Goal: Transaction & Acquisition: Purchase product/service

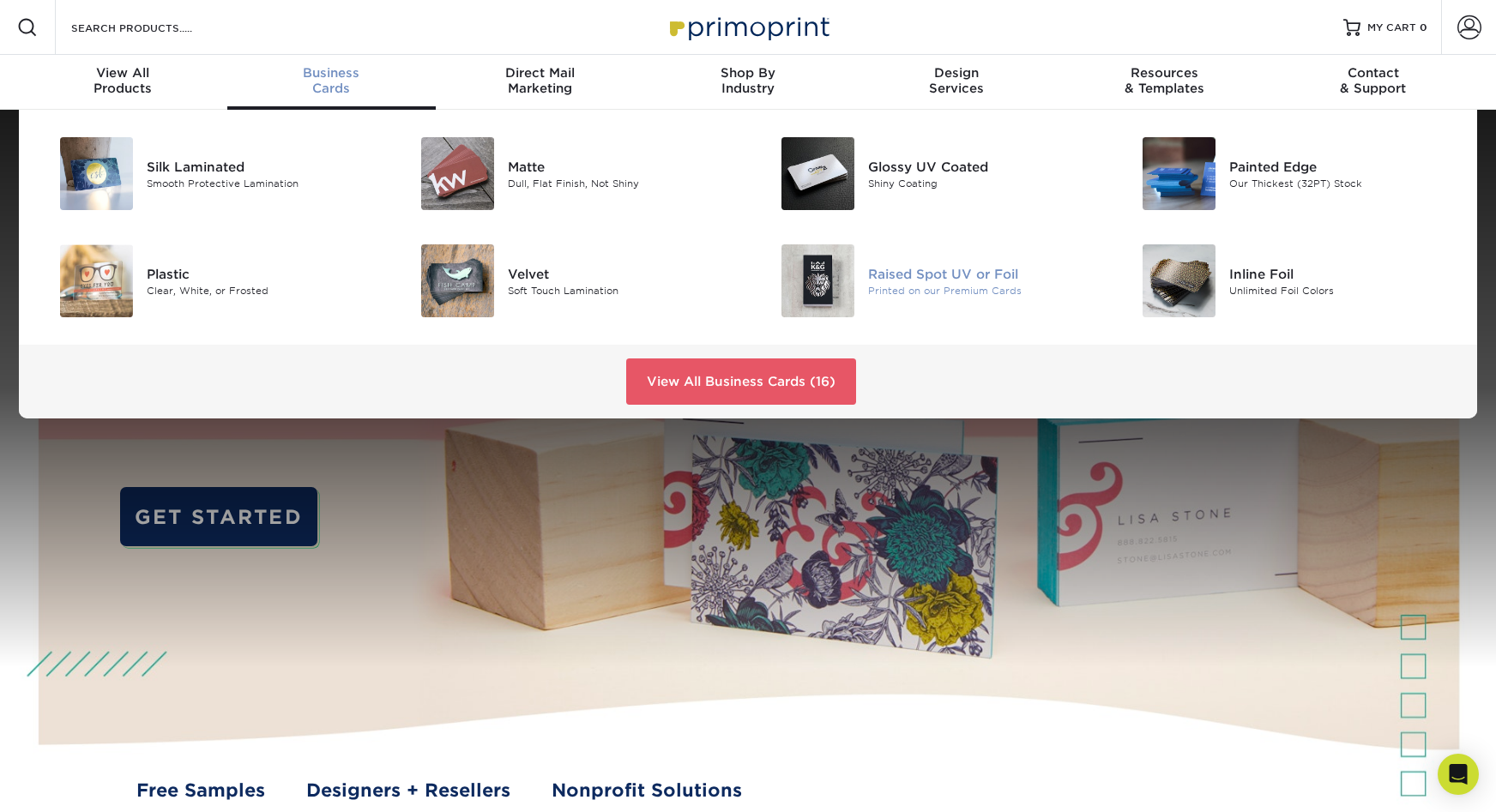
click at [828, 244] on img at bounding box center [818, 280] width 73 height 73
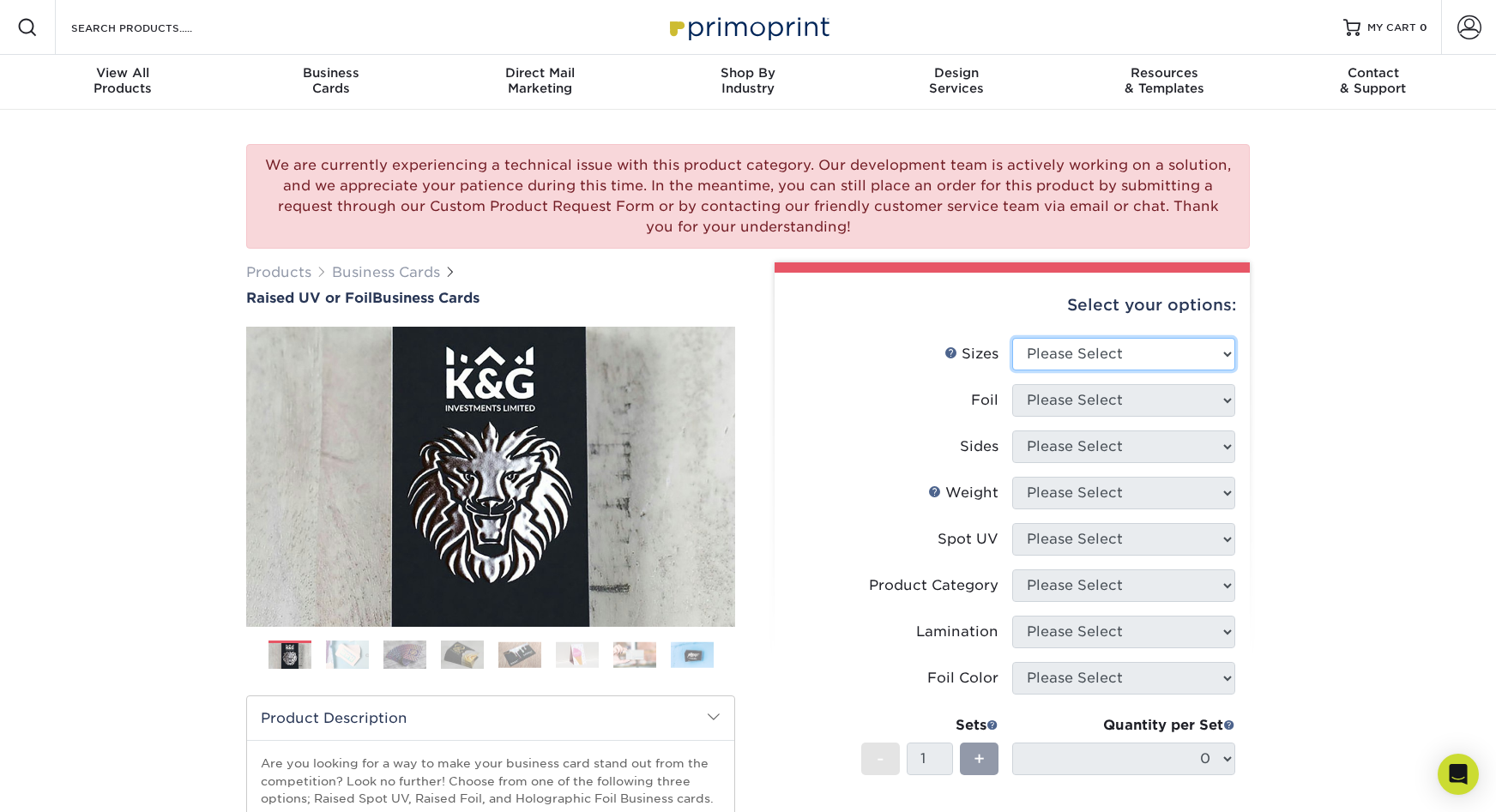
click at [1068, 338] on select "Please Select 2" x 3.5" - Standard" at bounding box center [1124, 354] width 223 height 33
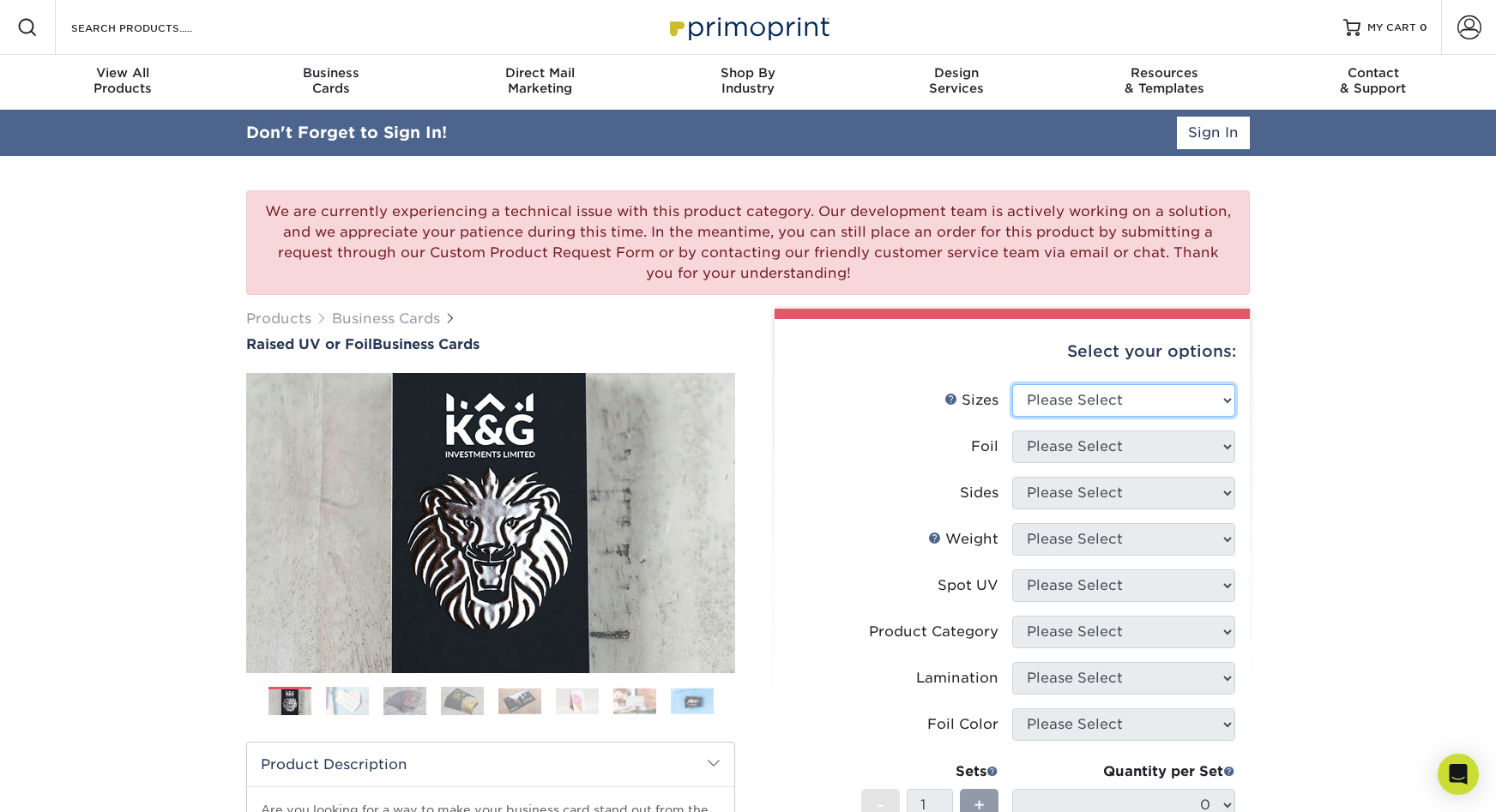
select select "2.00x3.50"
click at [1028, 430] on select "Please Select No Yes" at bounding box center [1124, 446] width 223 height 33
select select "0"
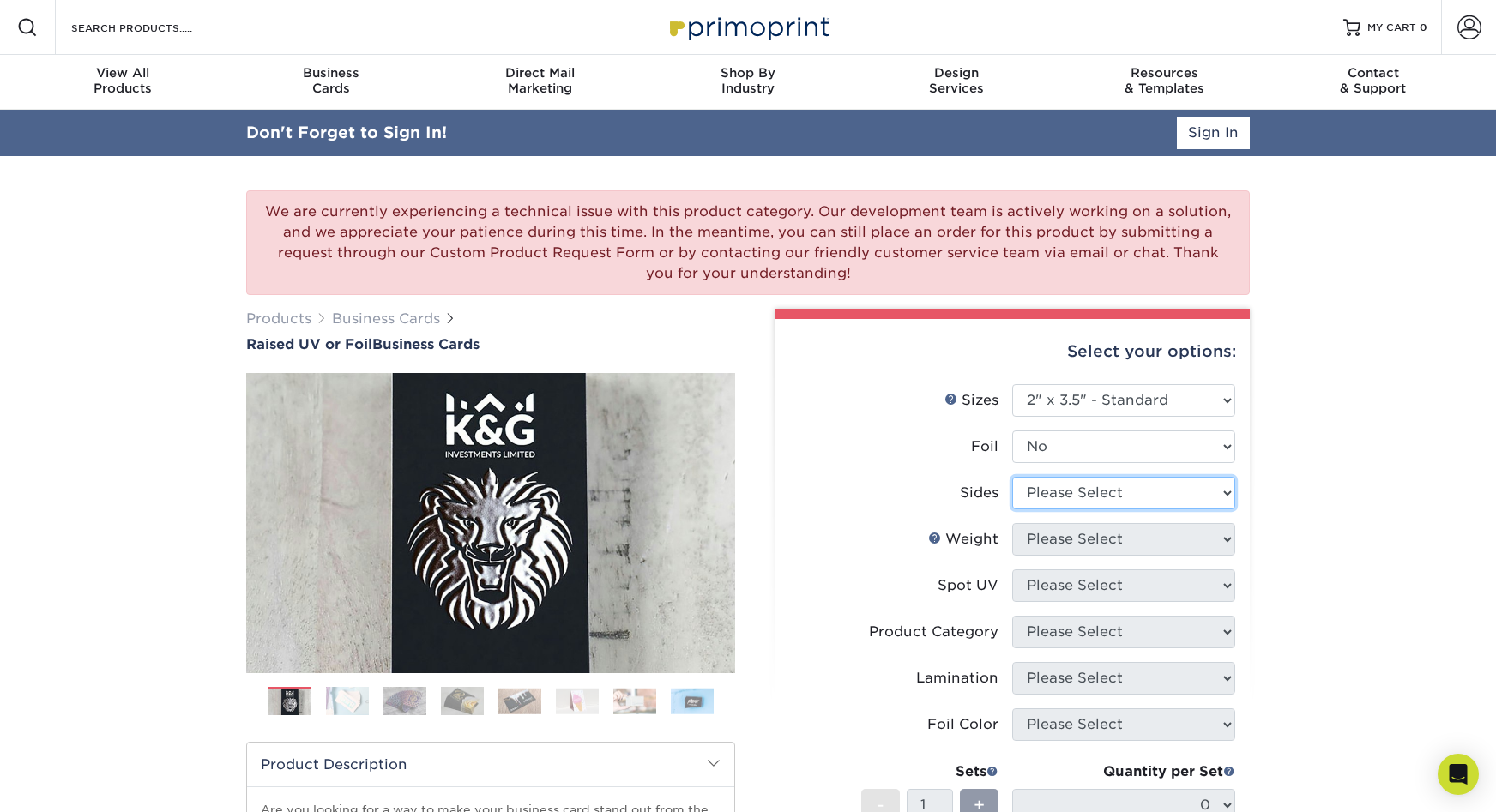
click at [1104, 476] on select "Please Select Print Both Sides Print Front Only" at bounding box center [1124, 493] width 223 height 33
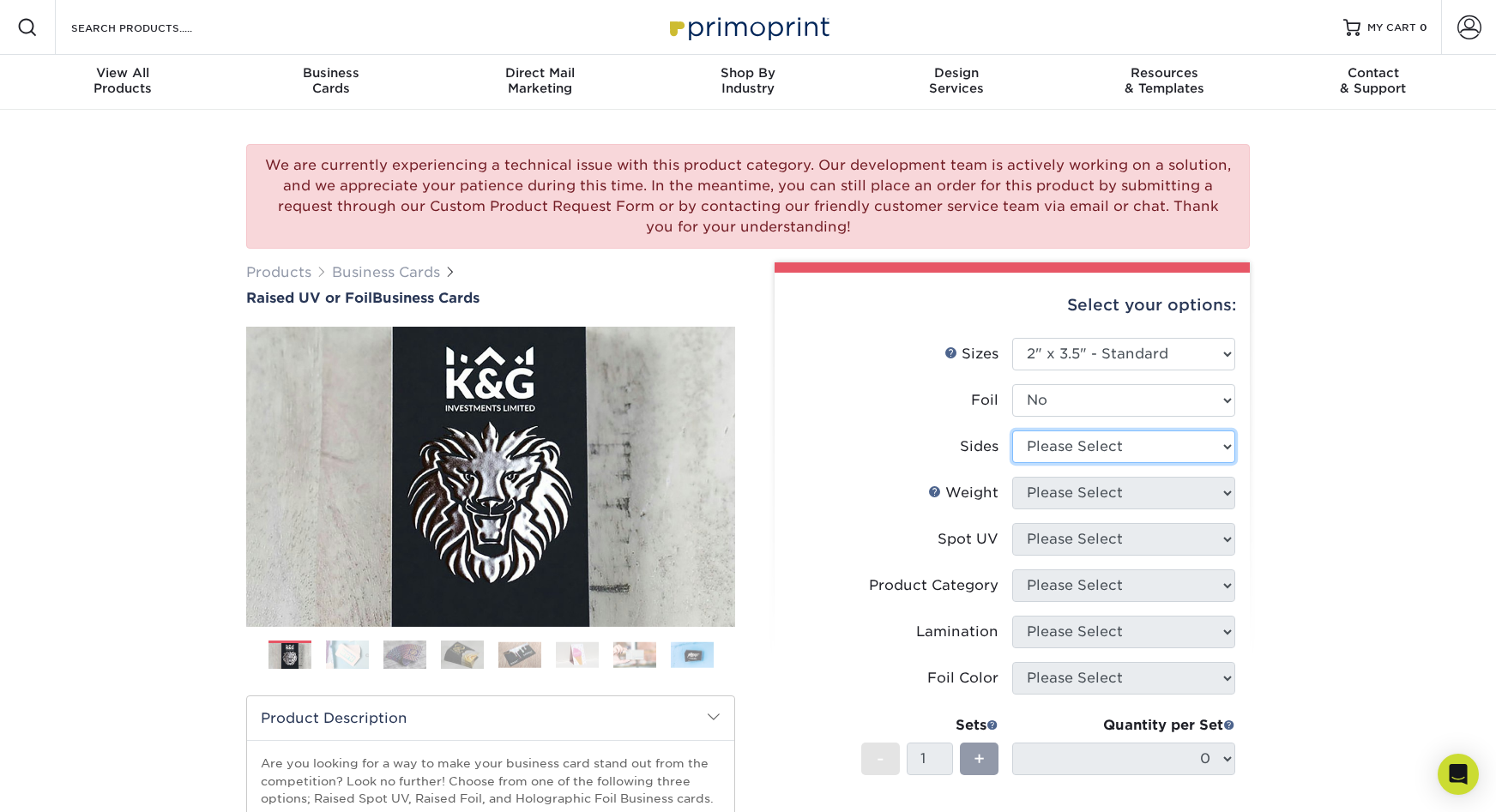
select select "13abbda7-1d64-4f25-8bb2-c179b224825d"
click at [1085, 476] on select "Please Select 16PT" at bounding box center [1124, 493] width 223 height 33
select select "16PT"
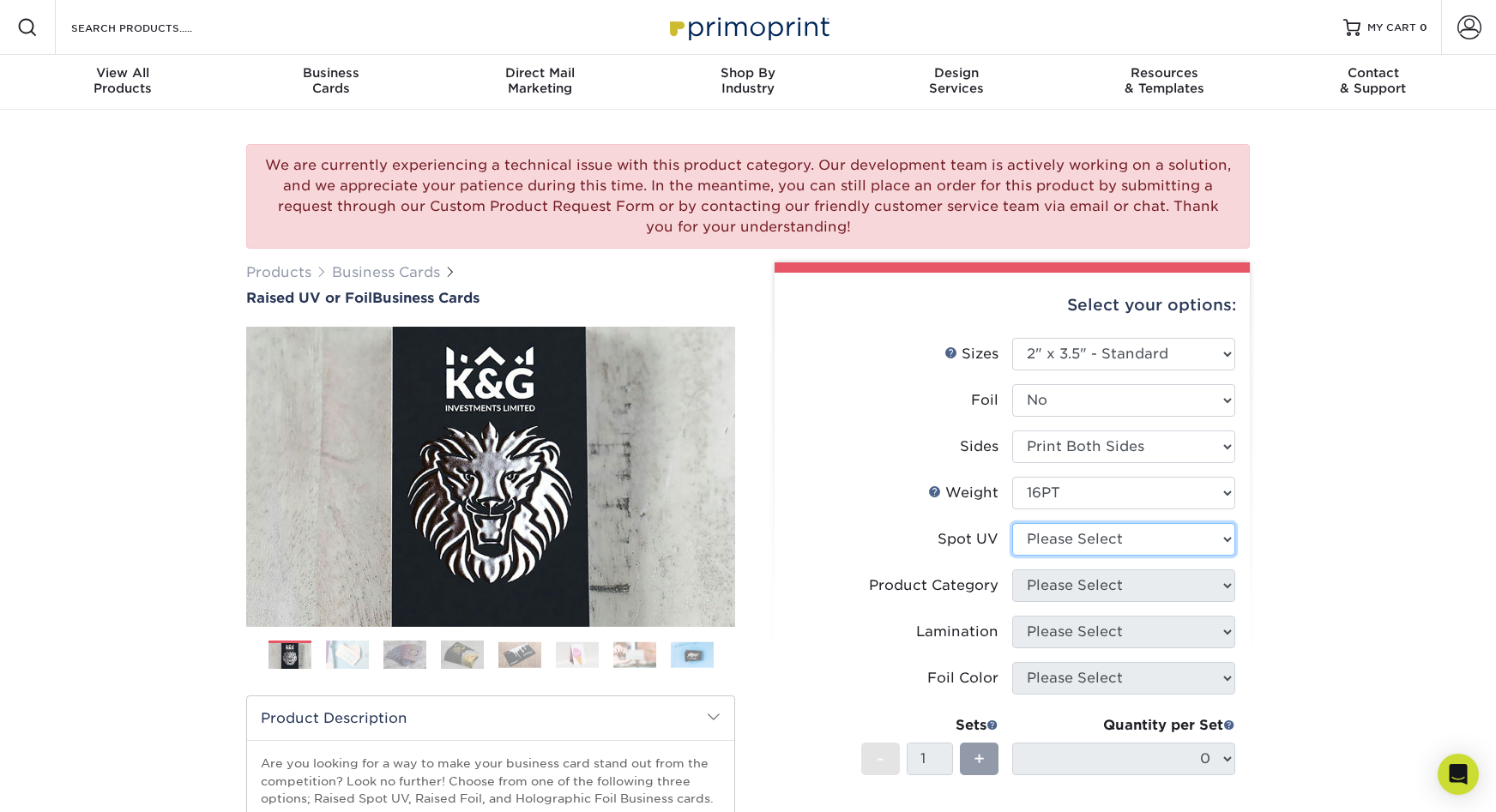
click at [1066, 523] on select "Please Select No Spot UV Front Only" at bounding box center [1124, 539] width 223 height 33
select select "1"
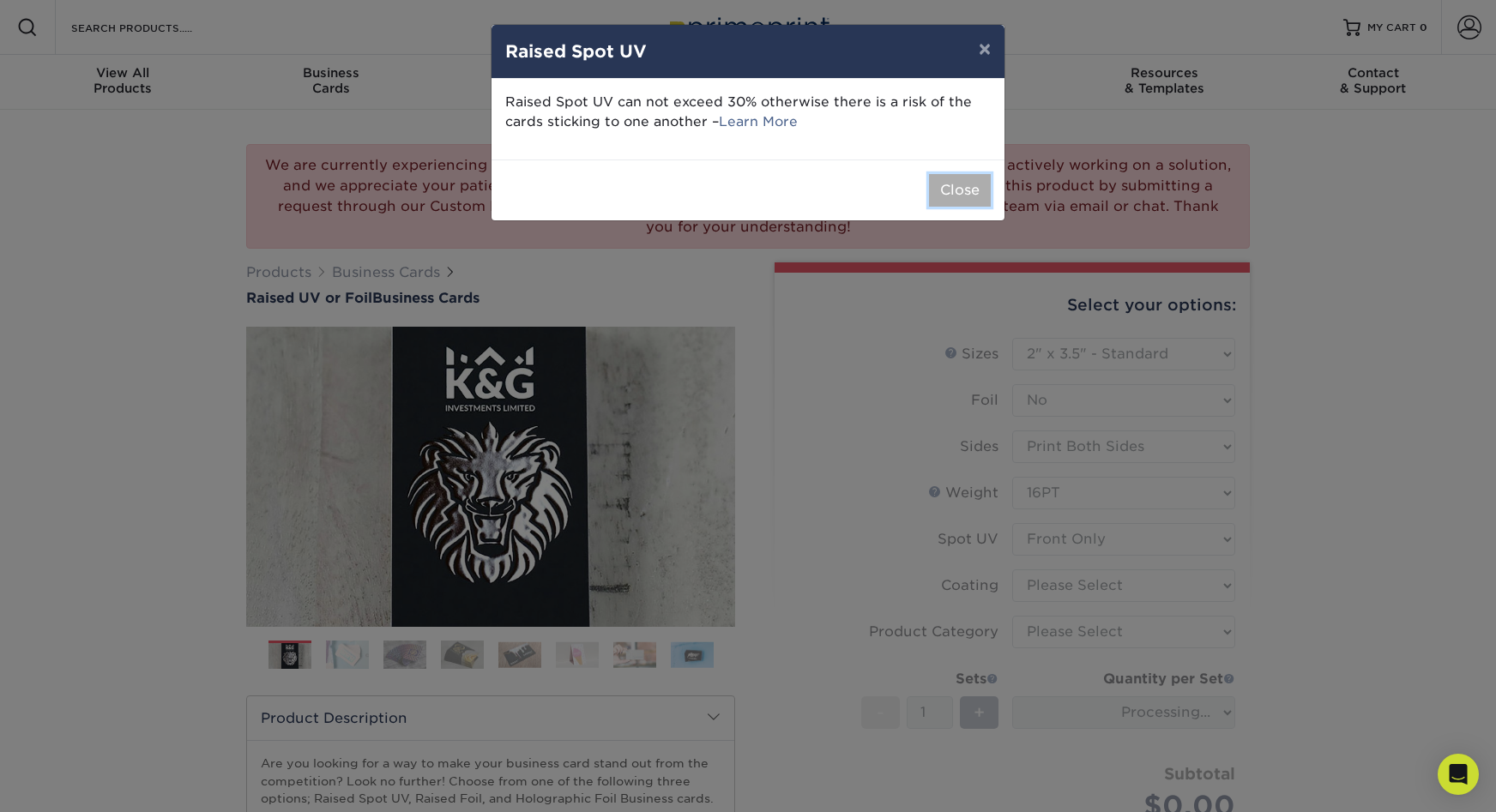
click at [969, 174] on button "Close" at bounding box center [960, 191] width 62 height 33
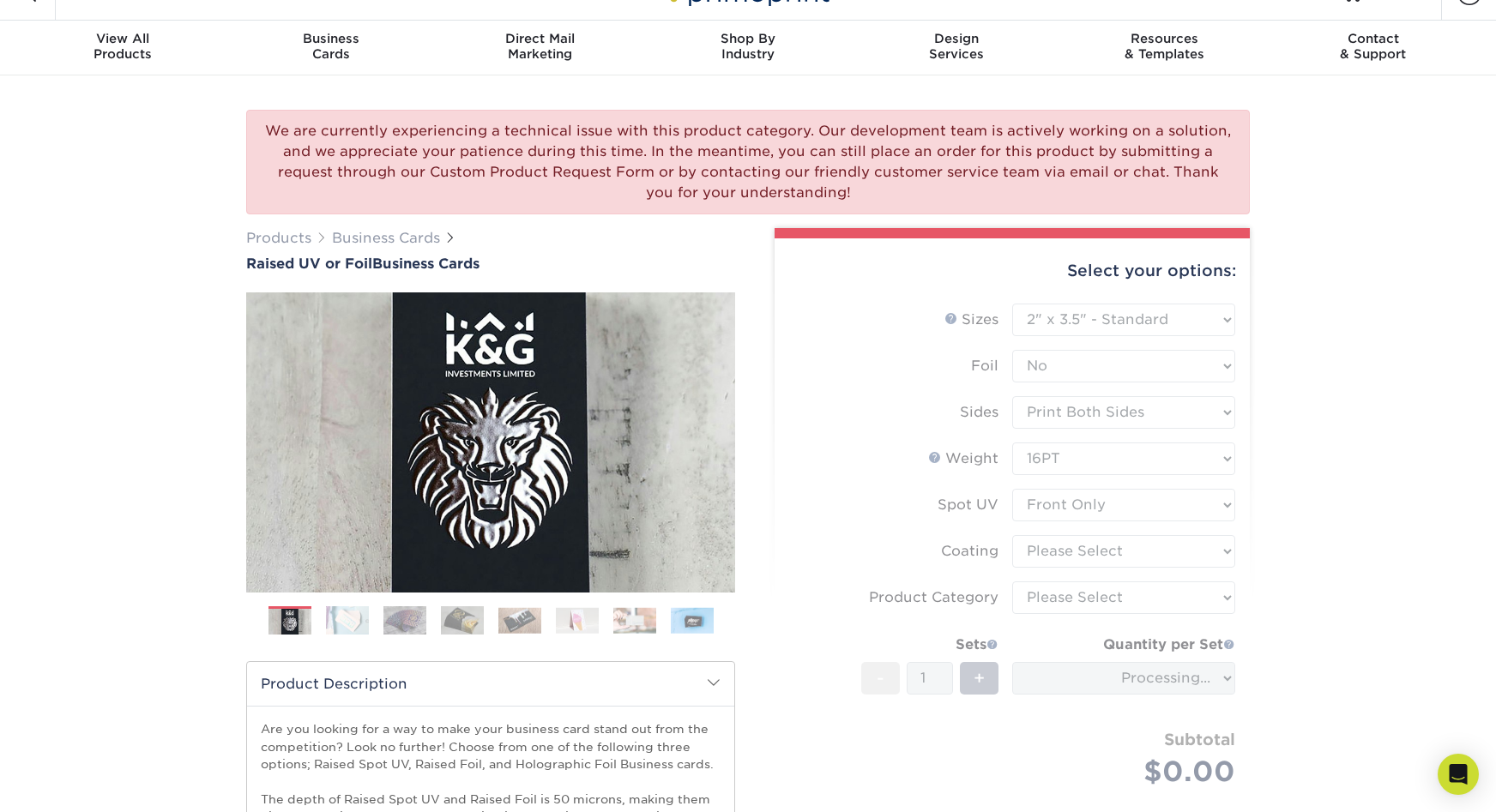
scroll to position [39, 0]
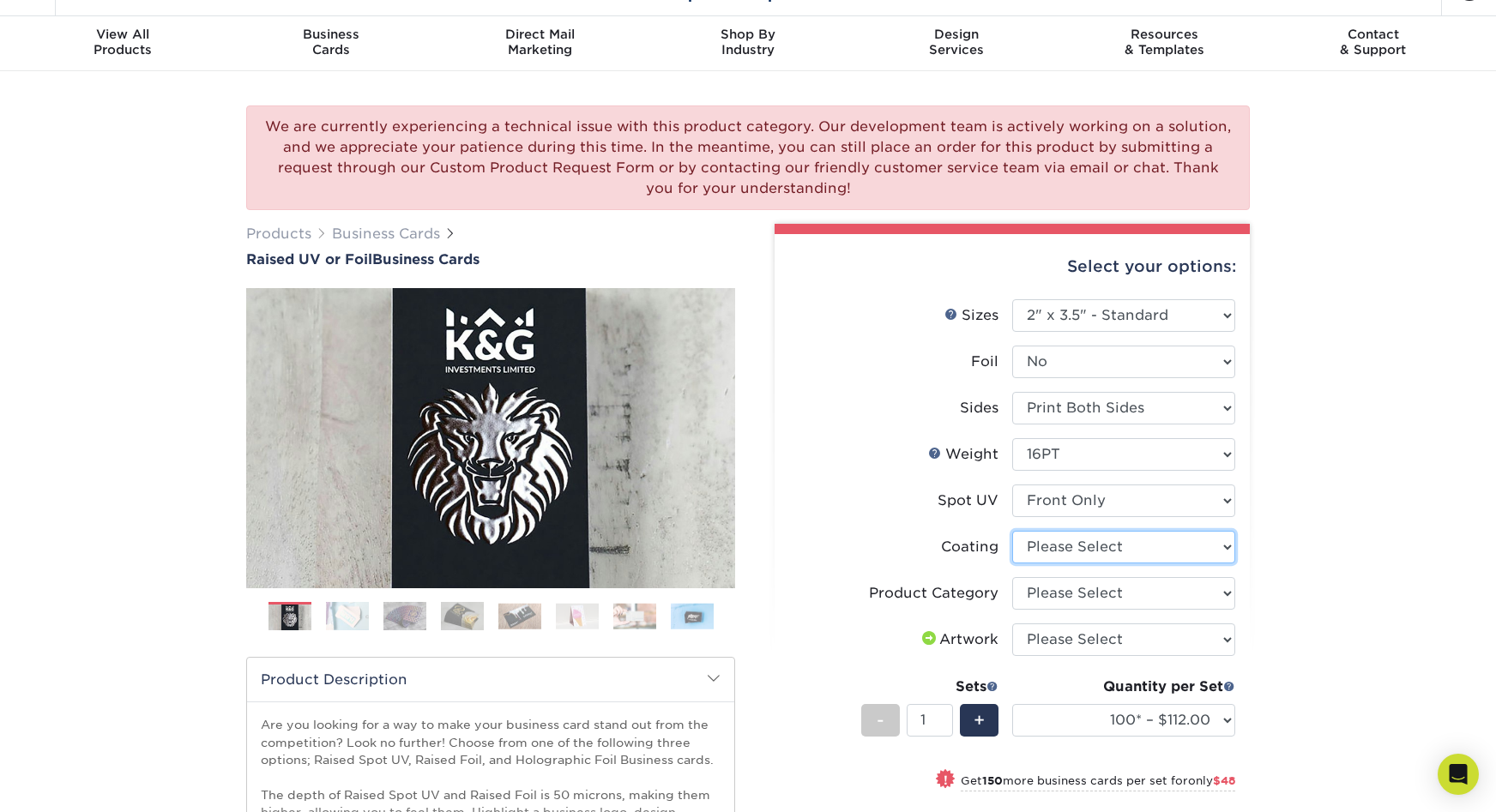
click at [1035, 531] on select at bounding box center [1124, 547] width 223 height 33
select select "3e7618de-abca-4bda-9f97-8b9129e913d8"
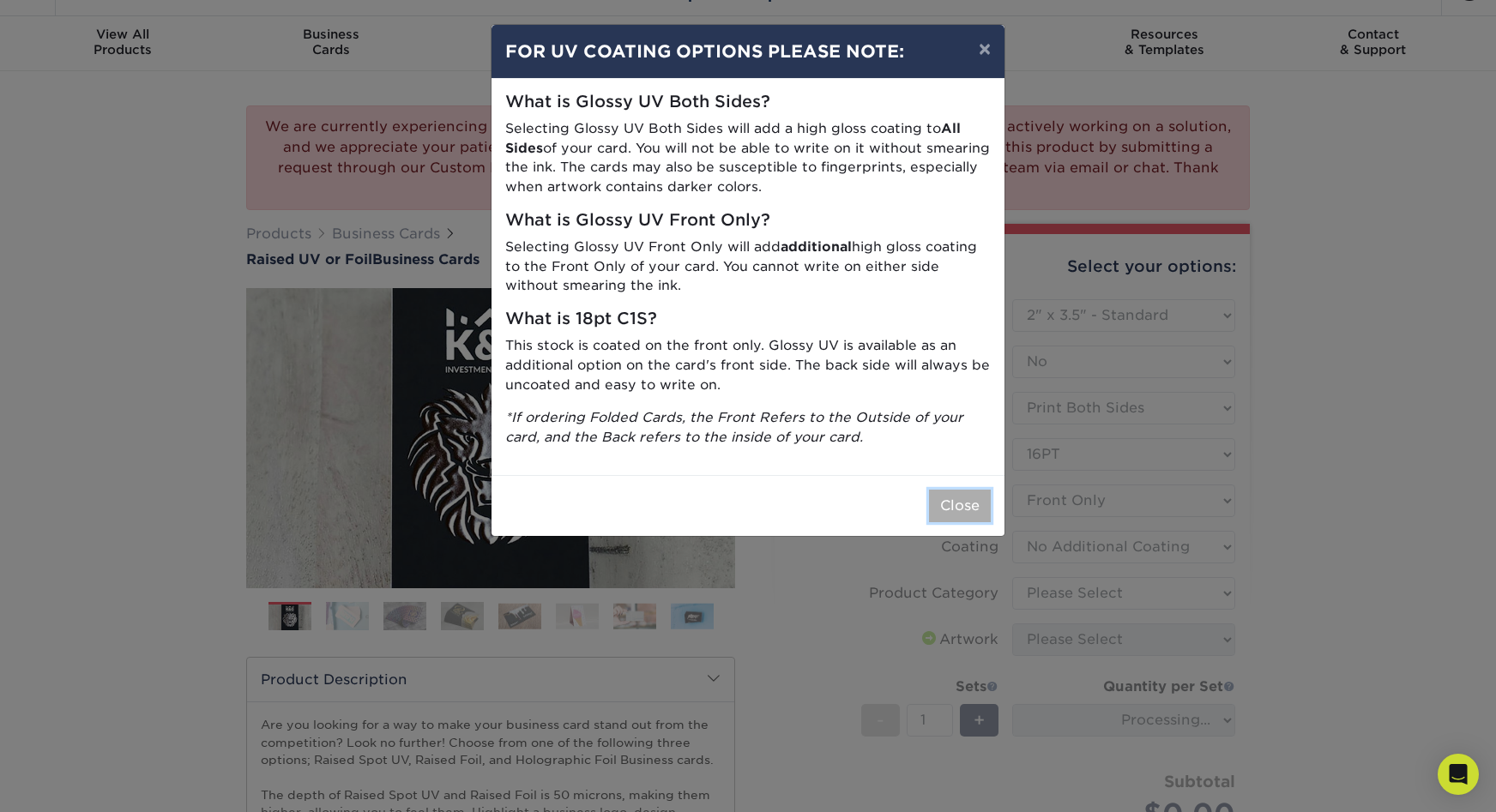
click at [982, 490] on button "Close" at bounding box center [960, 506] width 62 height 33
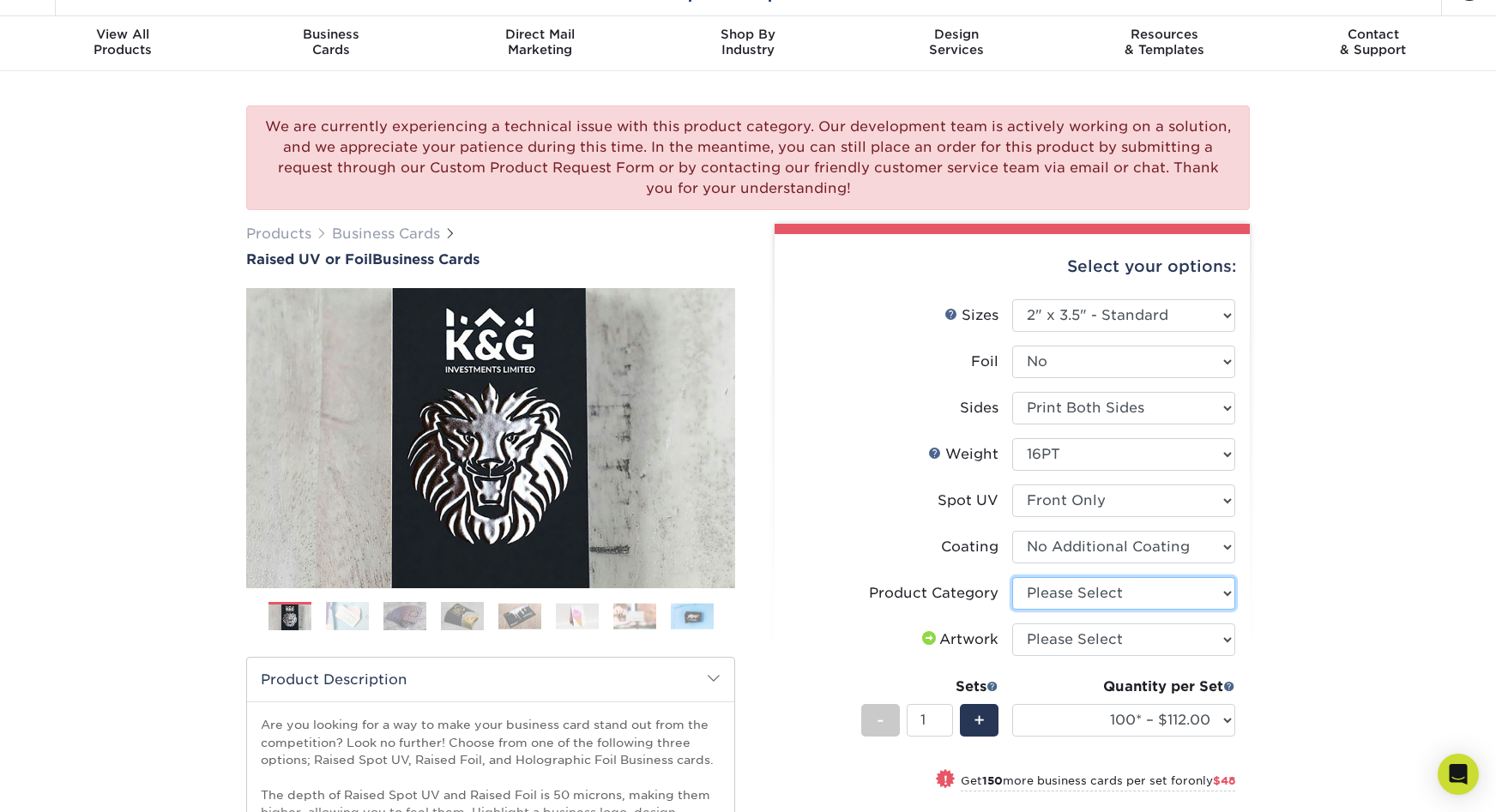
click at [1091, 577] on select "Please Select Business Cards" at bounding box center [1124, 593] width 223 height 33
select select "3b5148f1-0588-4f88-a218-97bcfdce65c1"
click at [1101, 623] on select "Please Select I will upload files I need a design - $100" at bounding box center [1124, 640] width 223 height 33
select select "upload"
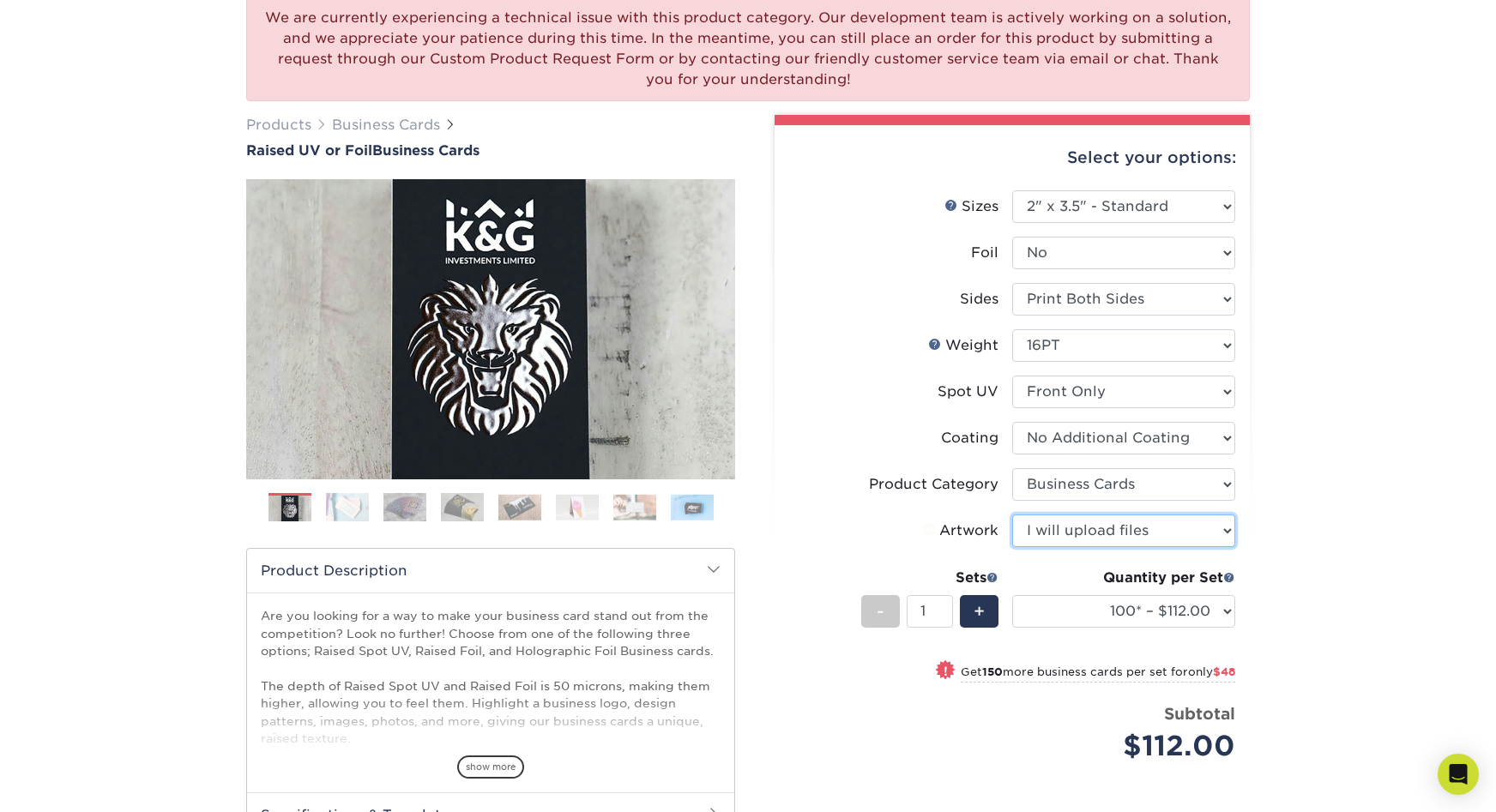
scroll to position [245, 0]
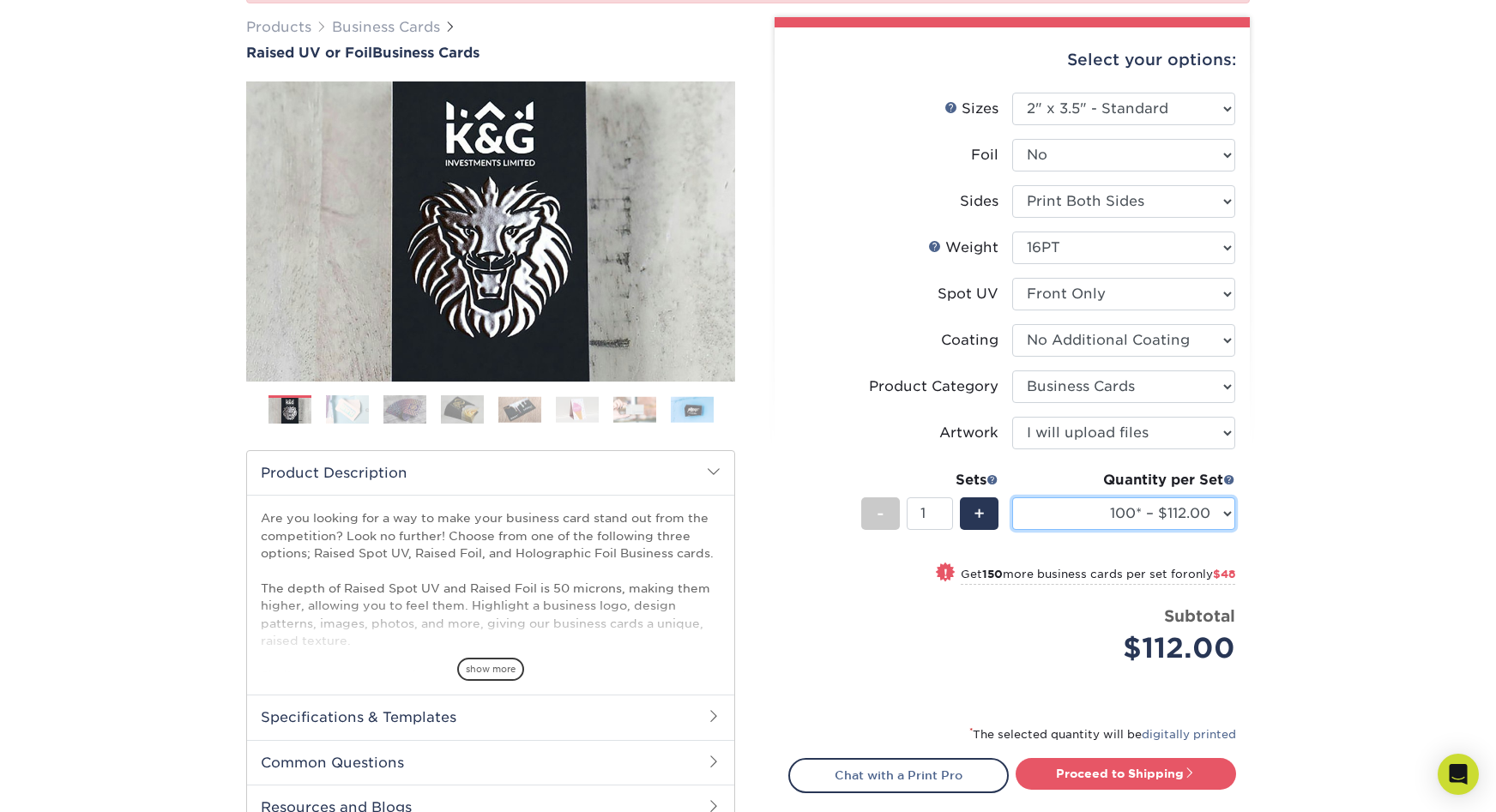
click at [1126, 497] on select "100* – $112.00 250* – $160.00 500* – $216.00" at bounding box center [1124, 514] width 223 height 33
select select "500* – $216.00"
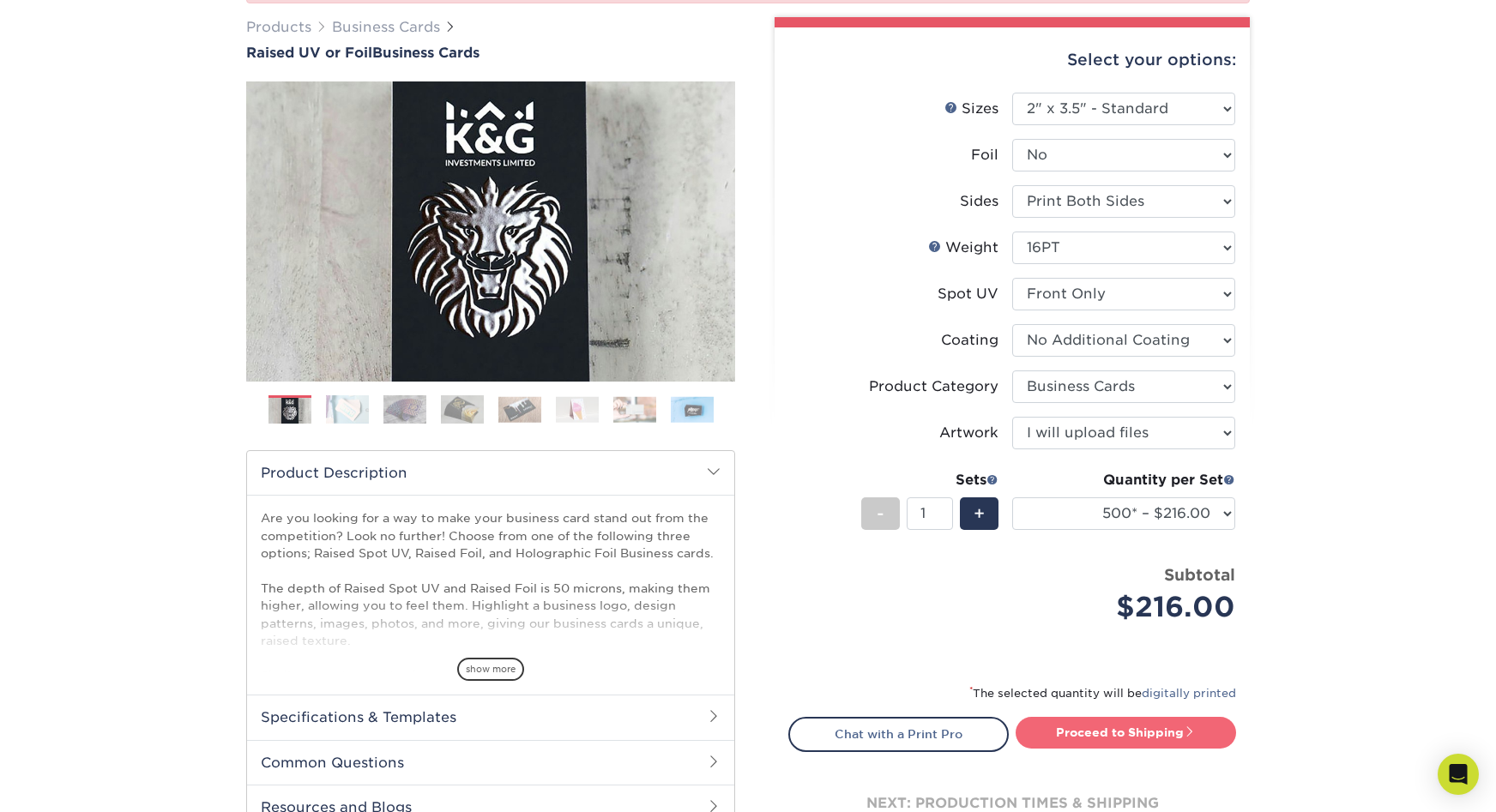
click at [1136, 717] on link "Proceed to Shipping" at bounding box center [1126, 732] width 221 height 31
type input "Set 1"
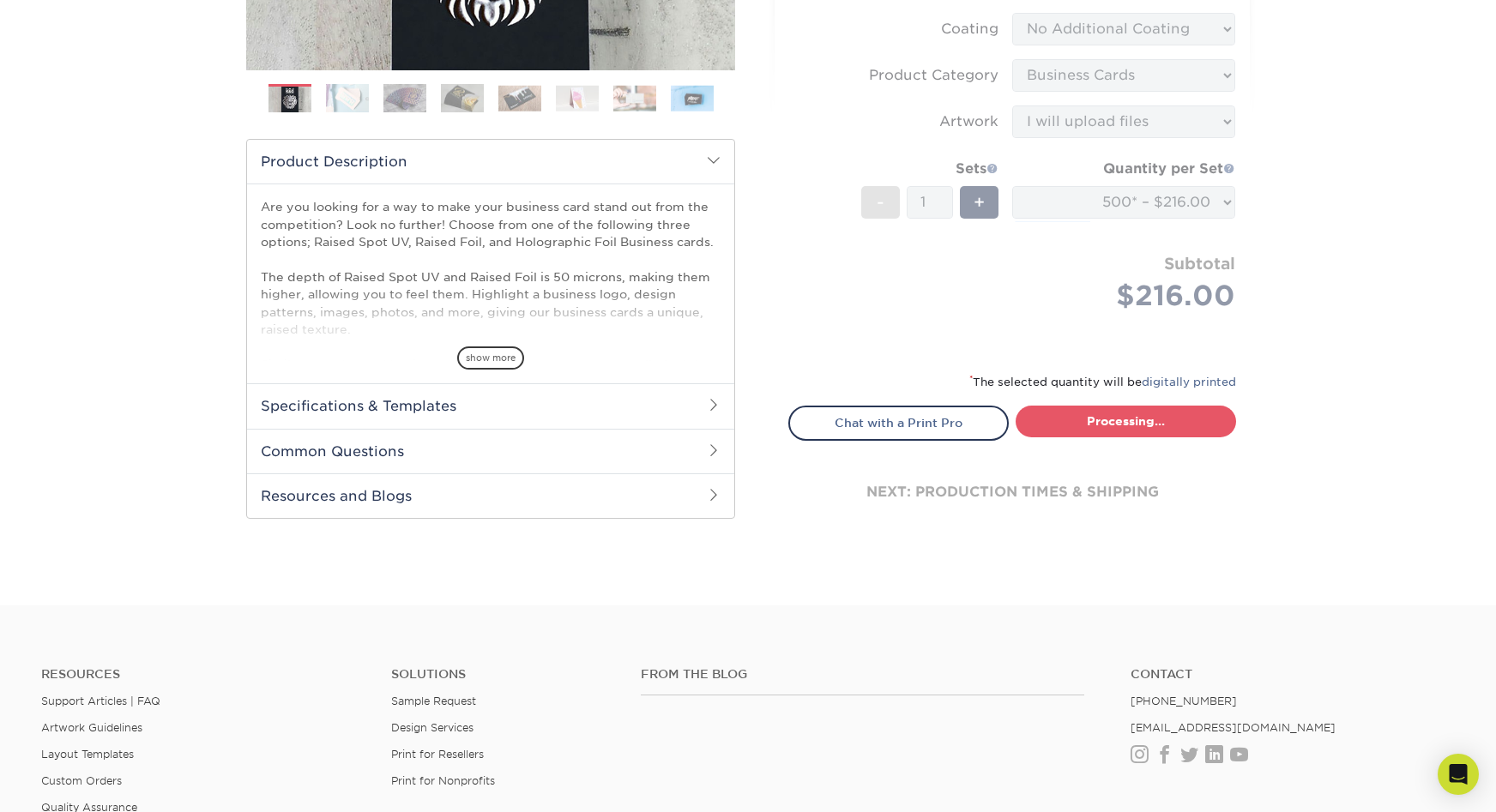
select select "028e9ad4-f42b-42cd-b8a3-fa699623ed4c"
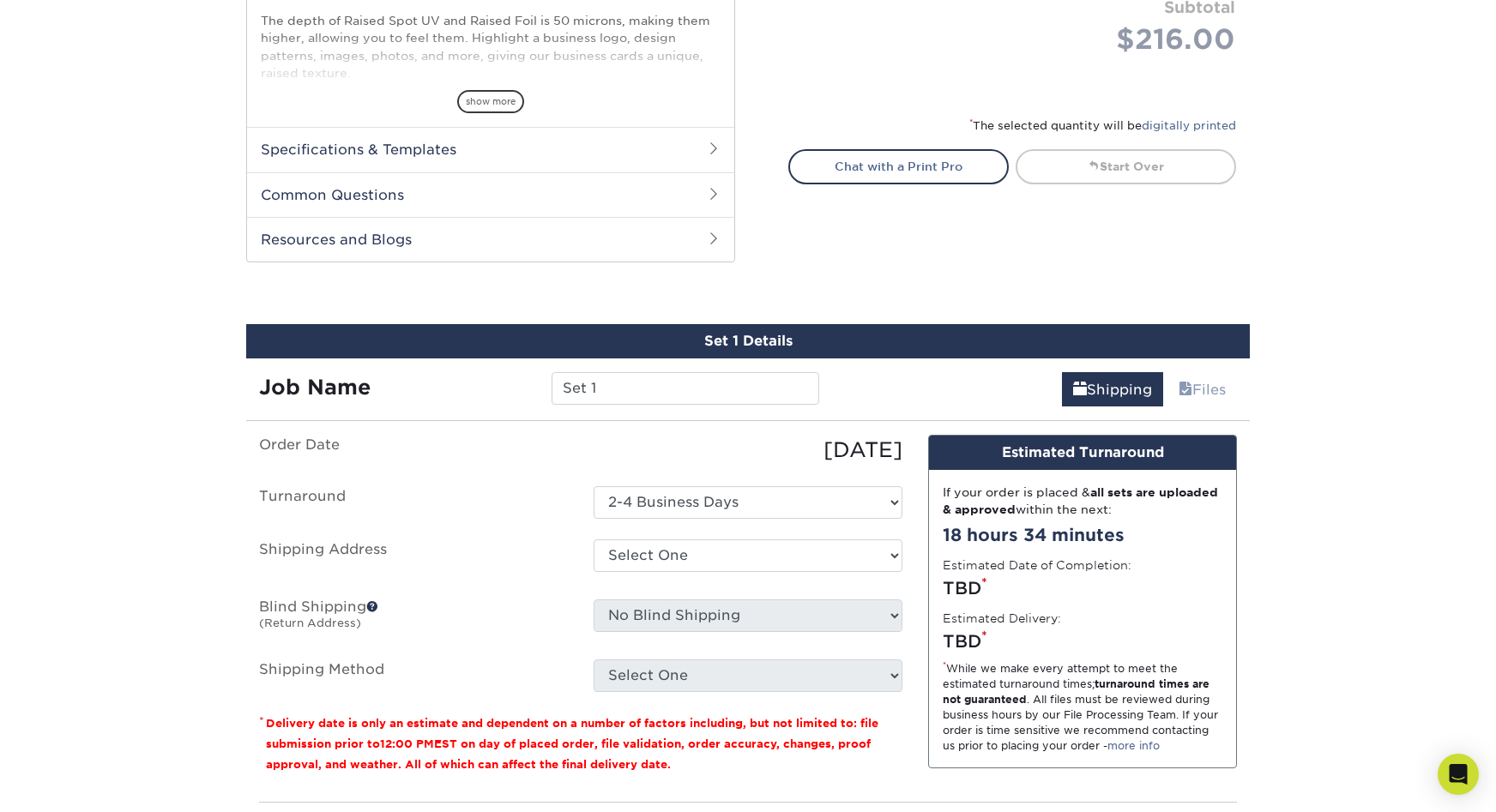
scroll to position [818, 0]
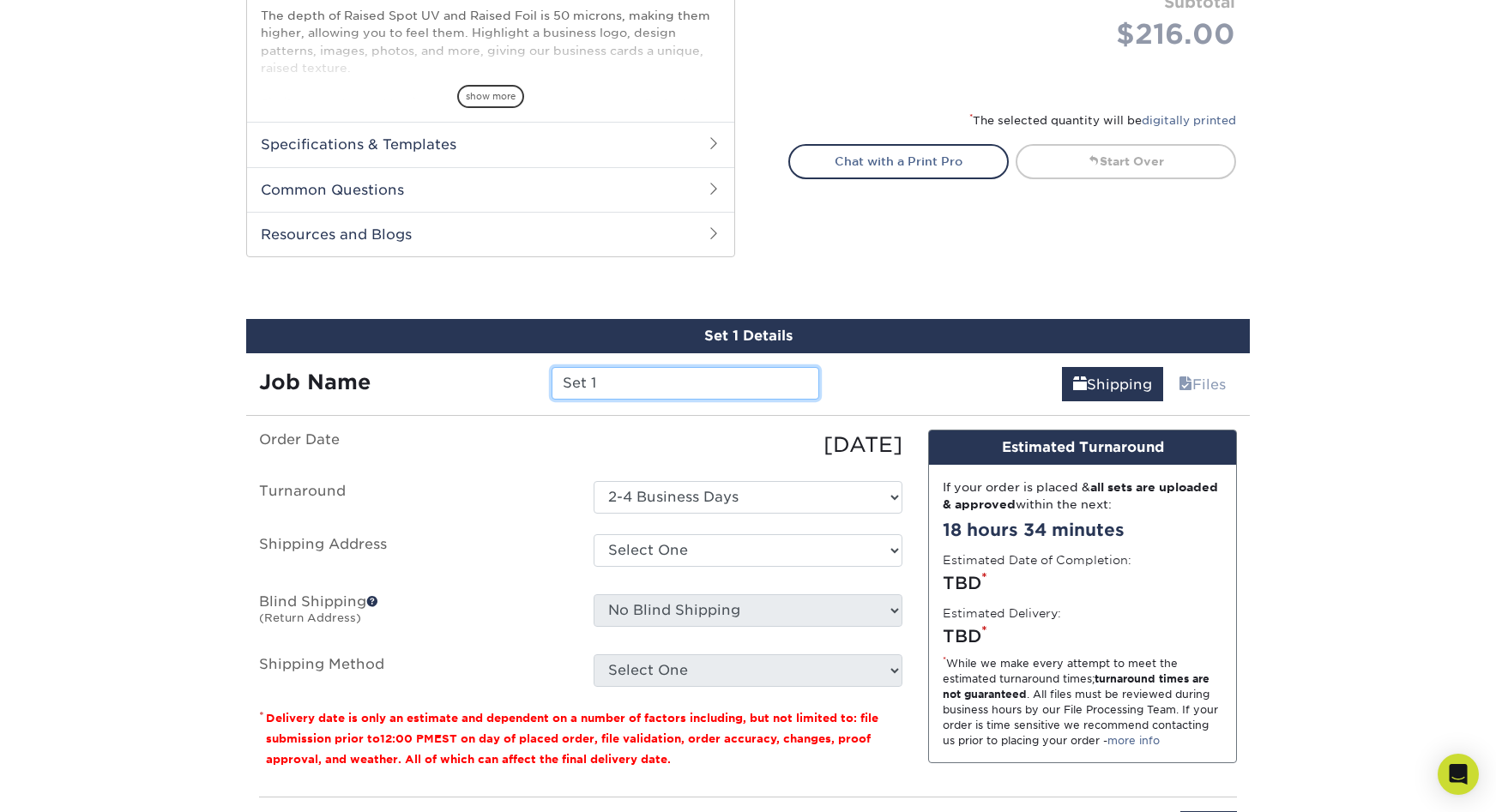
click at [628, 367] on input "Set 1" at bounding box center [685, 383] width 267 height 33
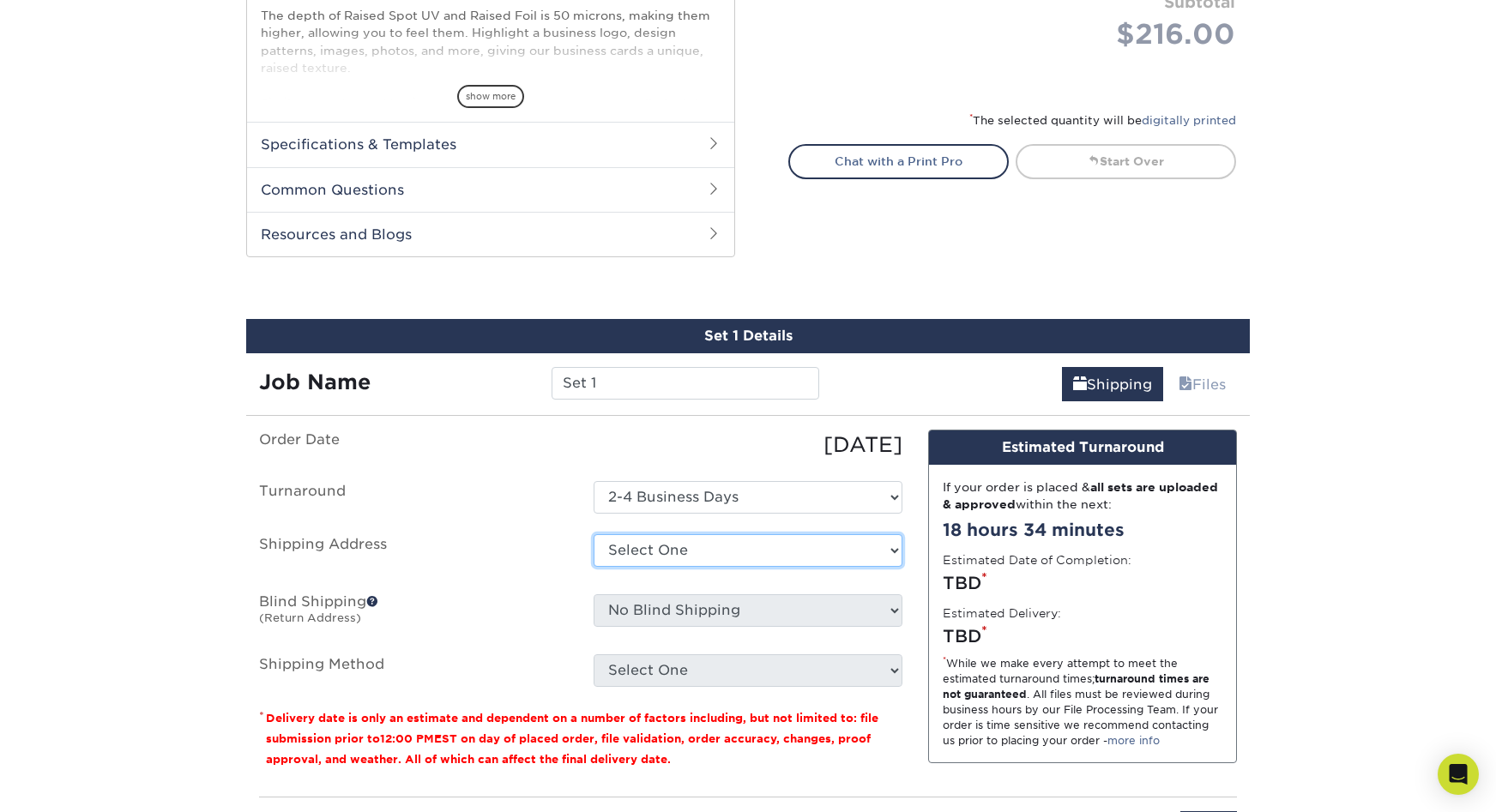
click at [640, 534] on select "Select One + Add New Address - Login" at bounding box center [748, 551] width 309 height 33
select select "newaddress"
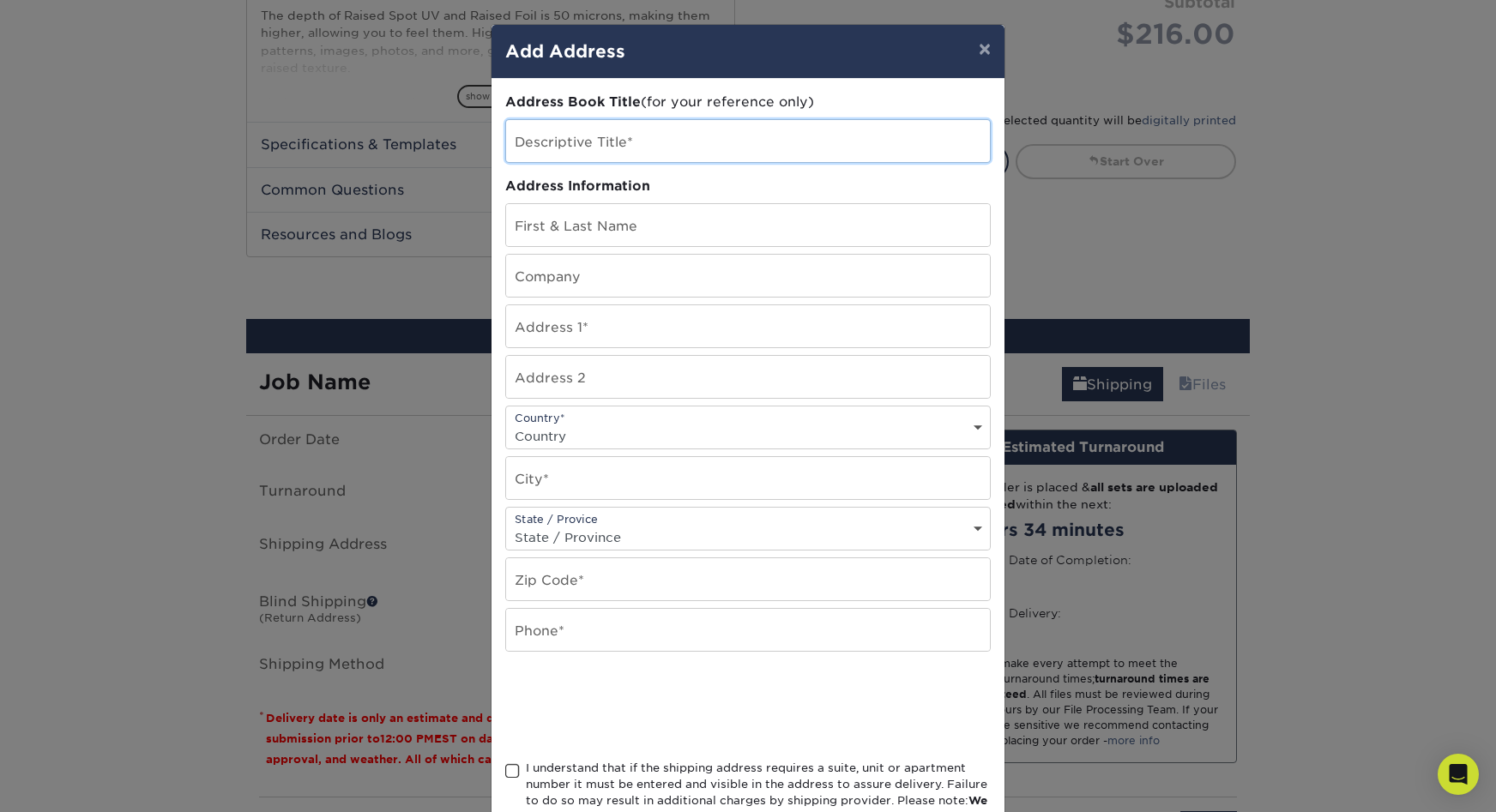
click at [643, 124] on input "text" at bounding box center [748, 141] width 484 height 42
type input "corey"
click at [643, 204] on input "text" at bounding box center [748, 225] width 484 height 42
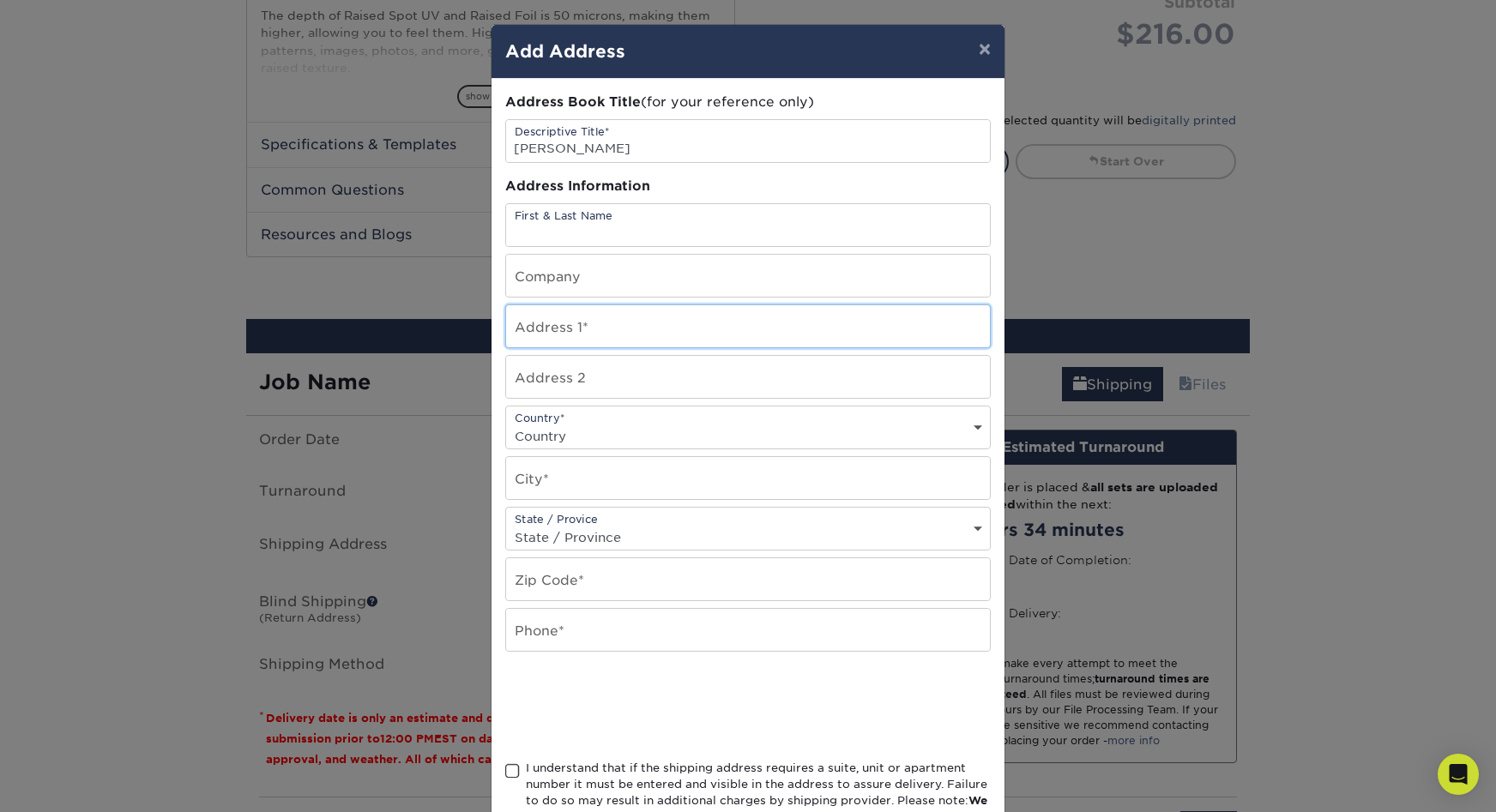
click at [631, 305] on input "text" at bounding box center [748, 326] width 484 height 42
type input "1974 eaton st"
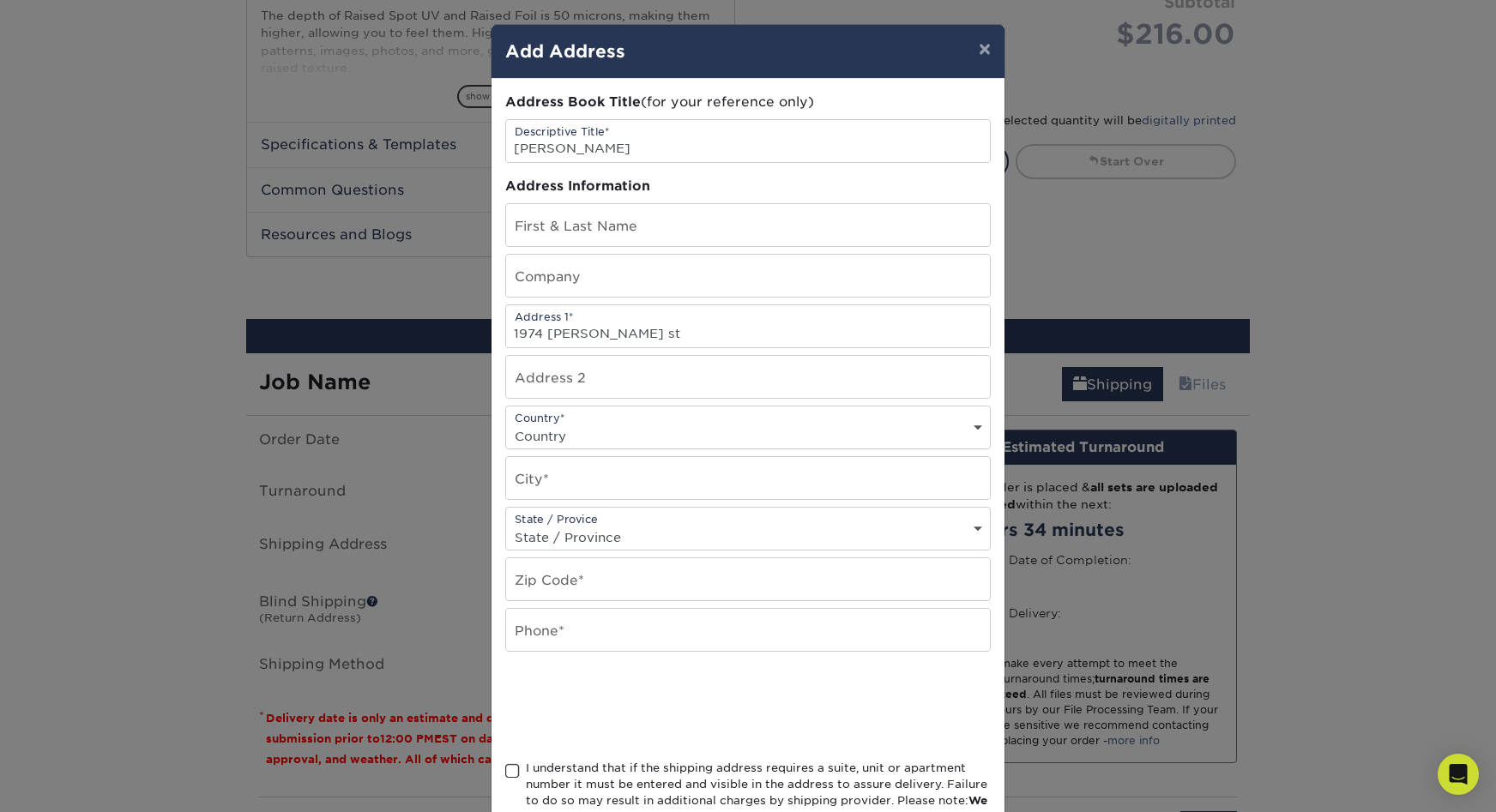
click at [615, 406] on div "Country* Country United States Canada ----------------------------- Afghanistan…" at bounding box center [748, 427] width 486 height 44
click at [607, 356] on input "text" at bounding box center [748, 377] width 484 height 42
click at [606, 406] on div "Country* Country United States Canada ----------------------------- Afghanistan…" at bounding box center [748, 427] width 486 height 44
click at [606, 424] on select "Country United States Canada ----------------------------- Afghanistan Albania …" at bounding box center [748, 435] width 484 height 24
select select "US"
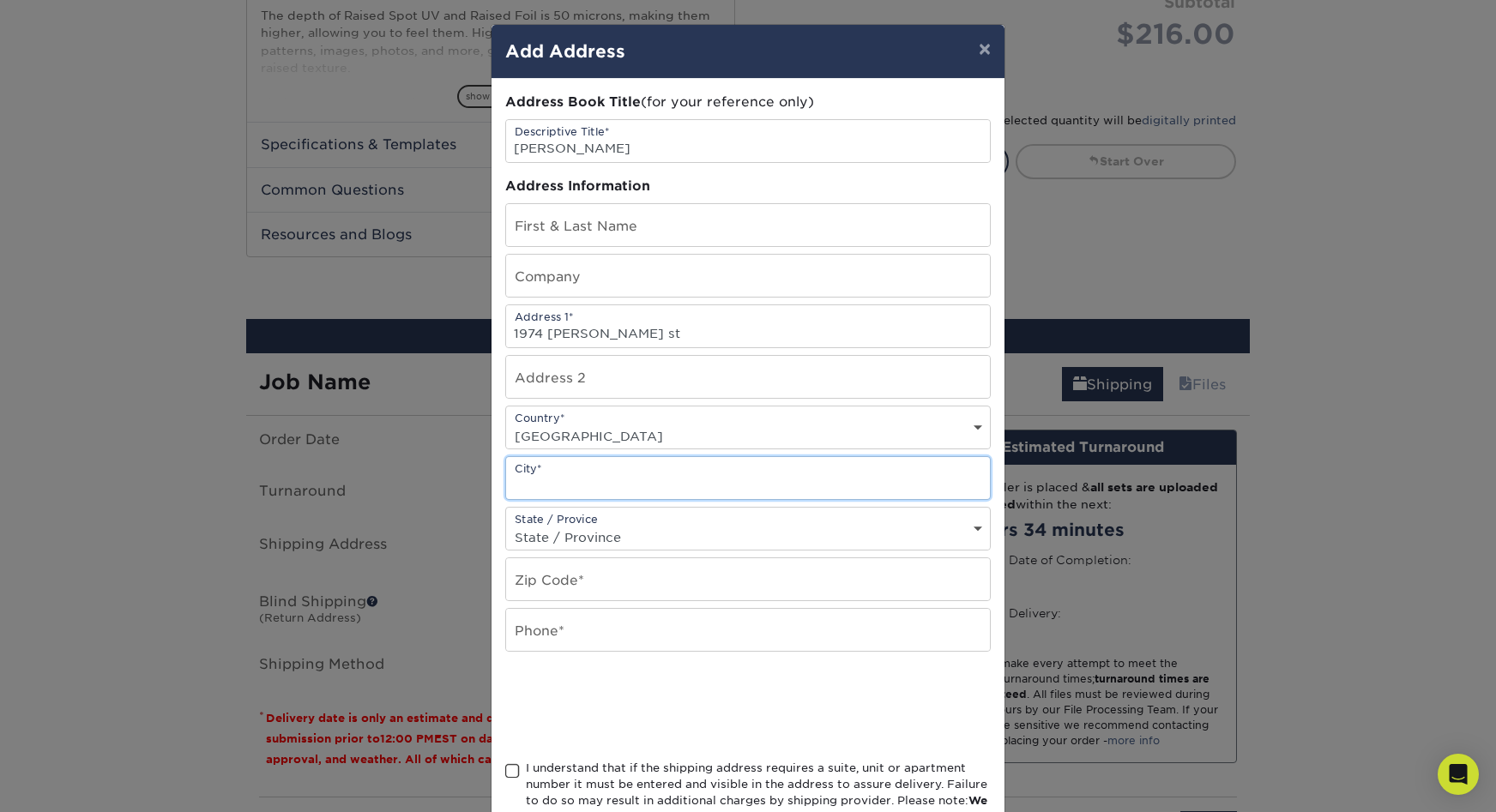
click at [598, 457] on input "text" at bounding box center [748, 478] width 484 height 42
type input "lakewood"
click at [615, 524] on select "State / Province Alabama Alaska Arizona Arkansas California Colorado Connecticu…" at bounding box center [748, 536] width 484 height 24
select select "CO"
click at [590, 558] on input "text" at bounding box center [748, 579] width 484 height 42
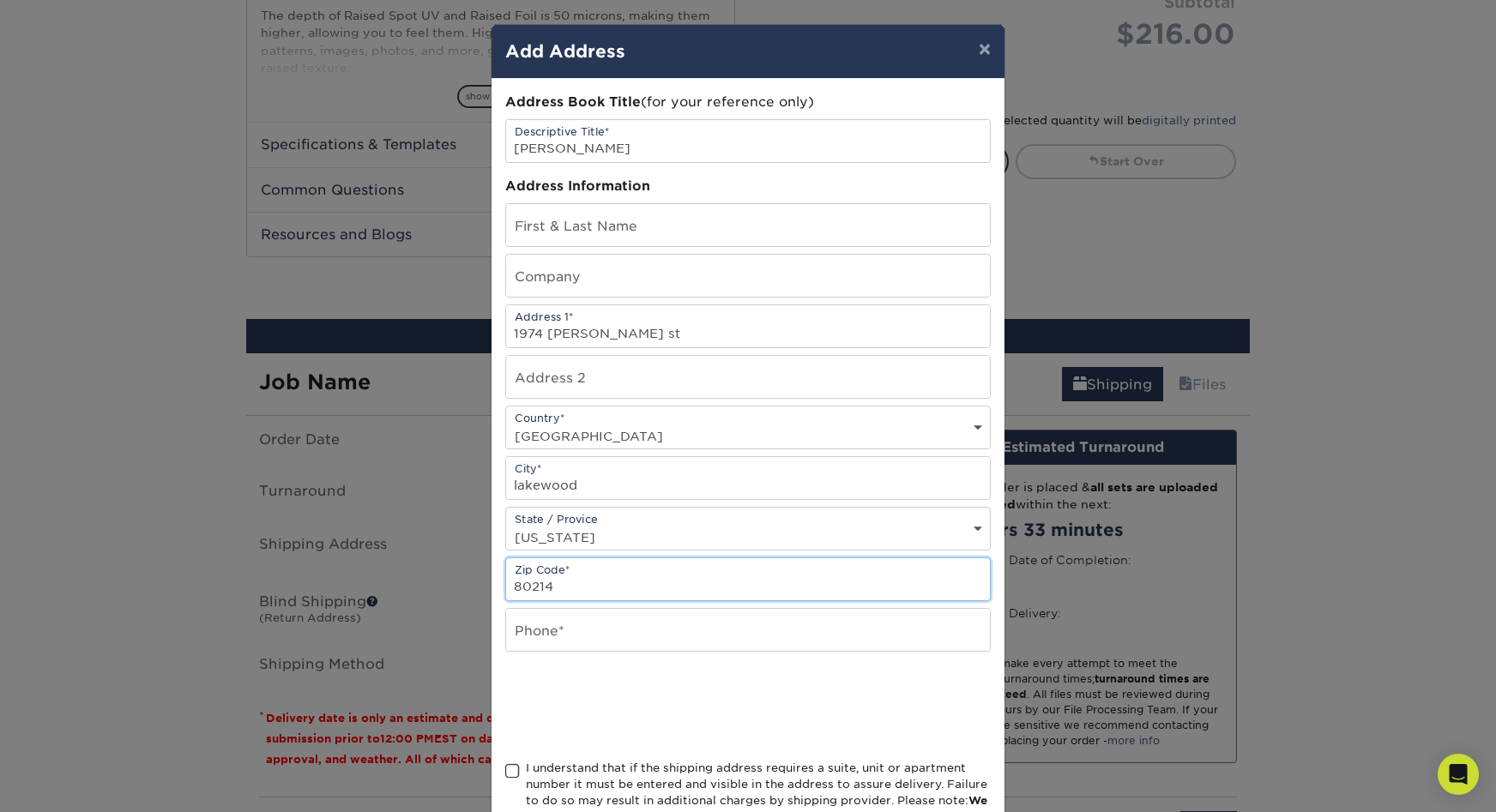
type input "80214"
click at [598, 609] on input "text" at bounding box center [748, 630] width 484 height 42
type input "7204019857"
click at [509, 763] on span at bounding box center [513, 771] width 15 height 16
click at [0, 0] on input "I understand that if the shipping address requires a suite, unit or apartment n…" at bounding box center [0, 0] width 0 height 0
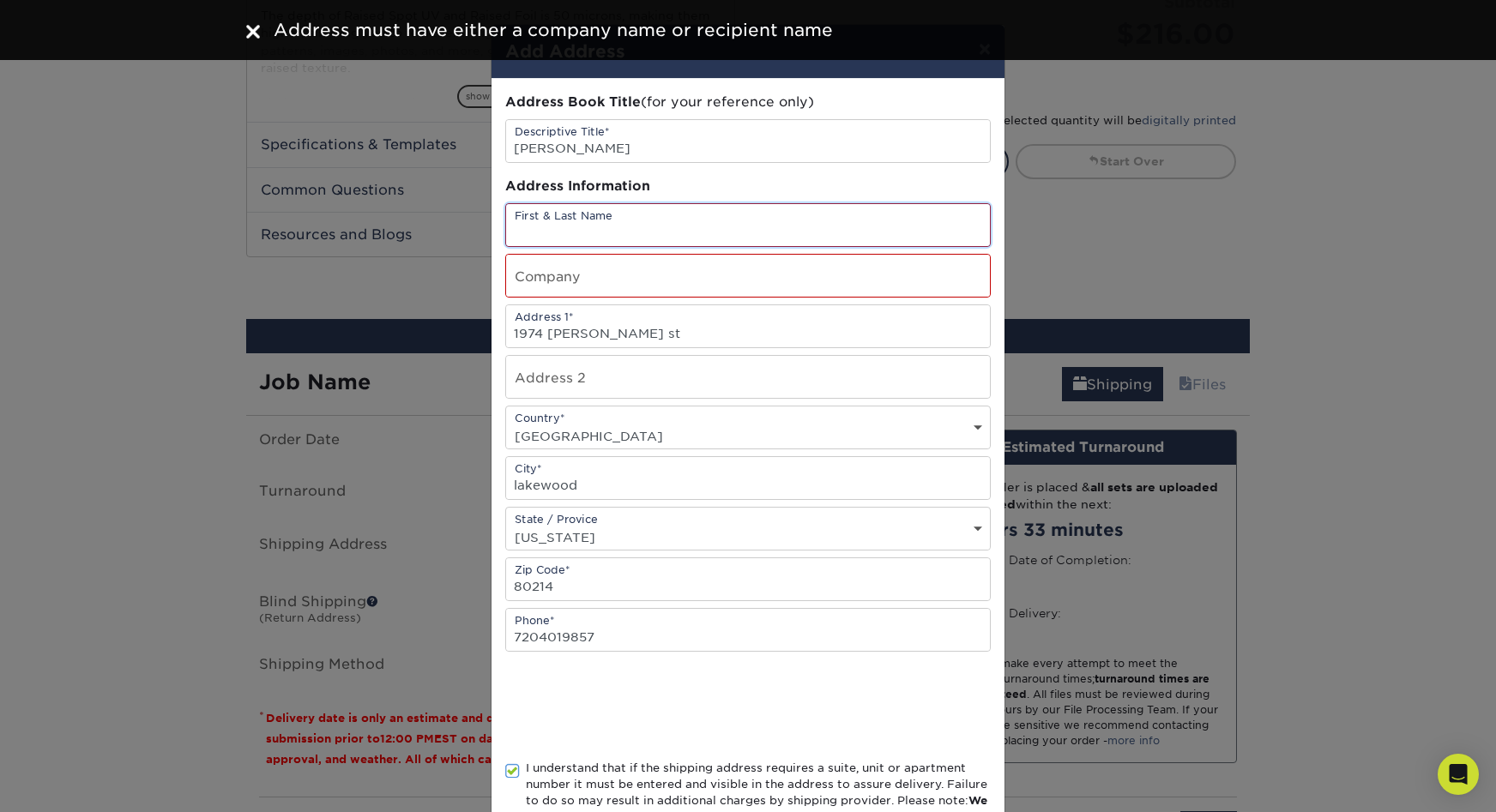
click at [594, 204] on input "text" at bounding box center [748, 225] width 484 height 42
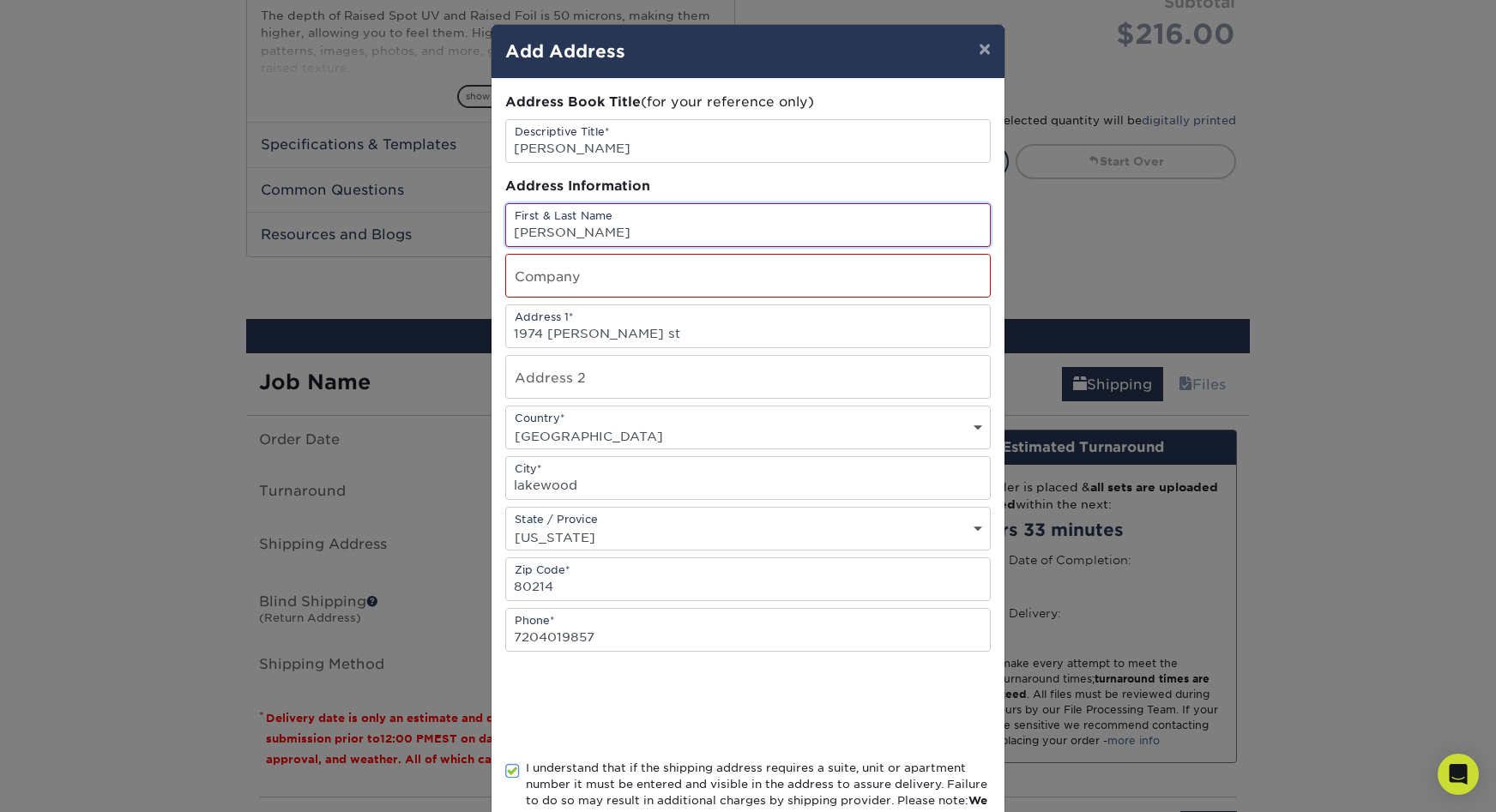
type input "corey tressler"
click at [611, 255] on input "text" at bounding box center [748, 276] width 484 height 42
type input "pride lending"
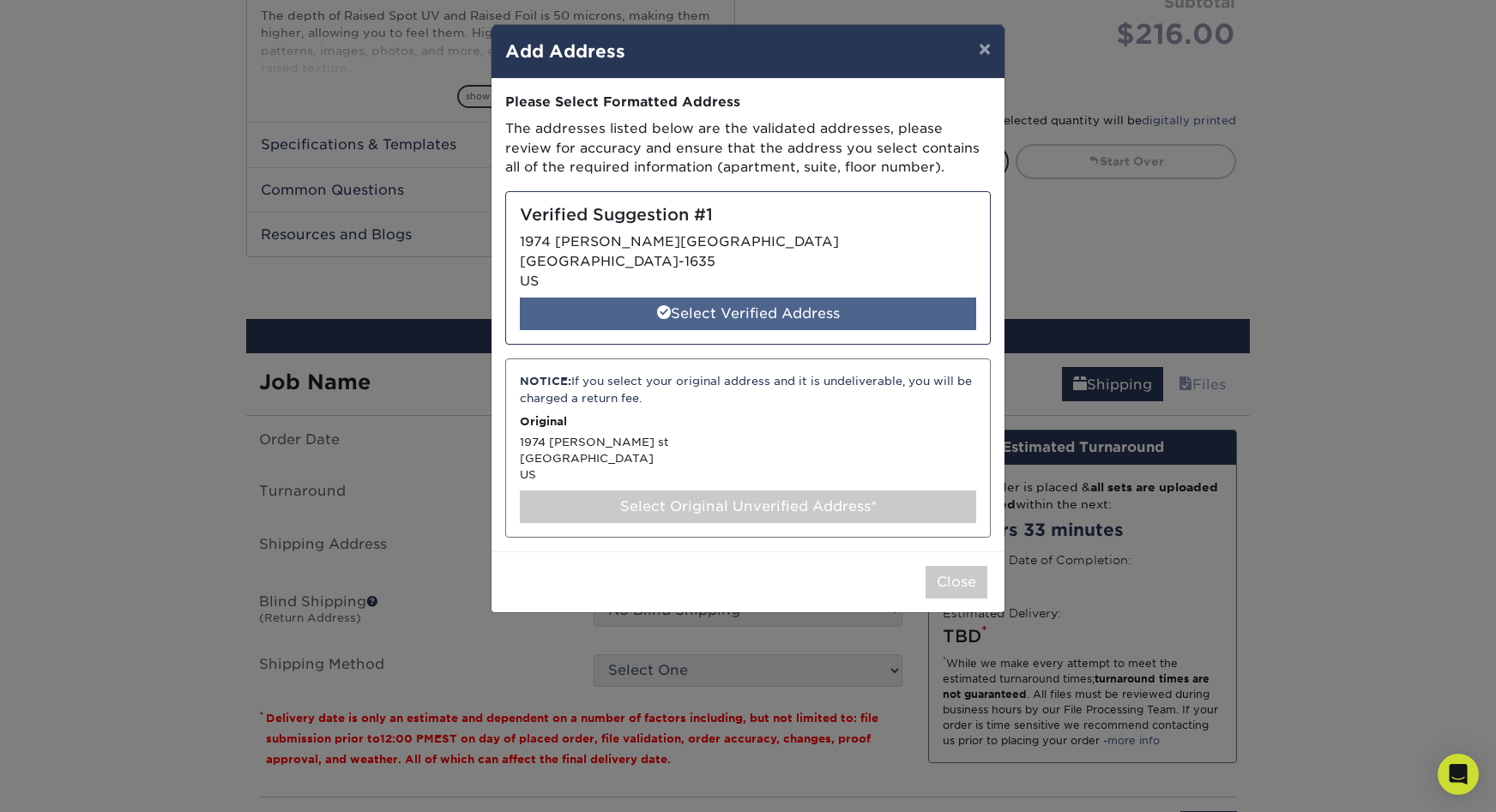
click at [769, 298] on div "Select Verified Address" at bounding box center [748, 314] width 457 height 33
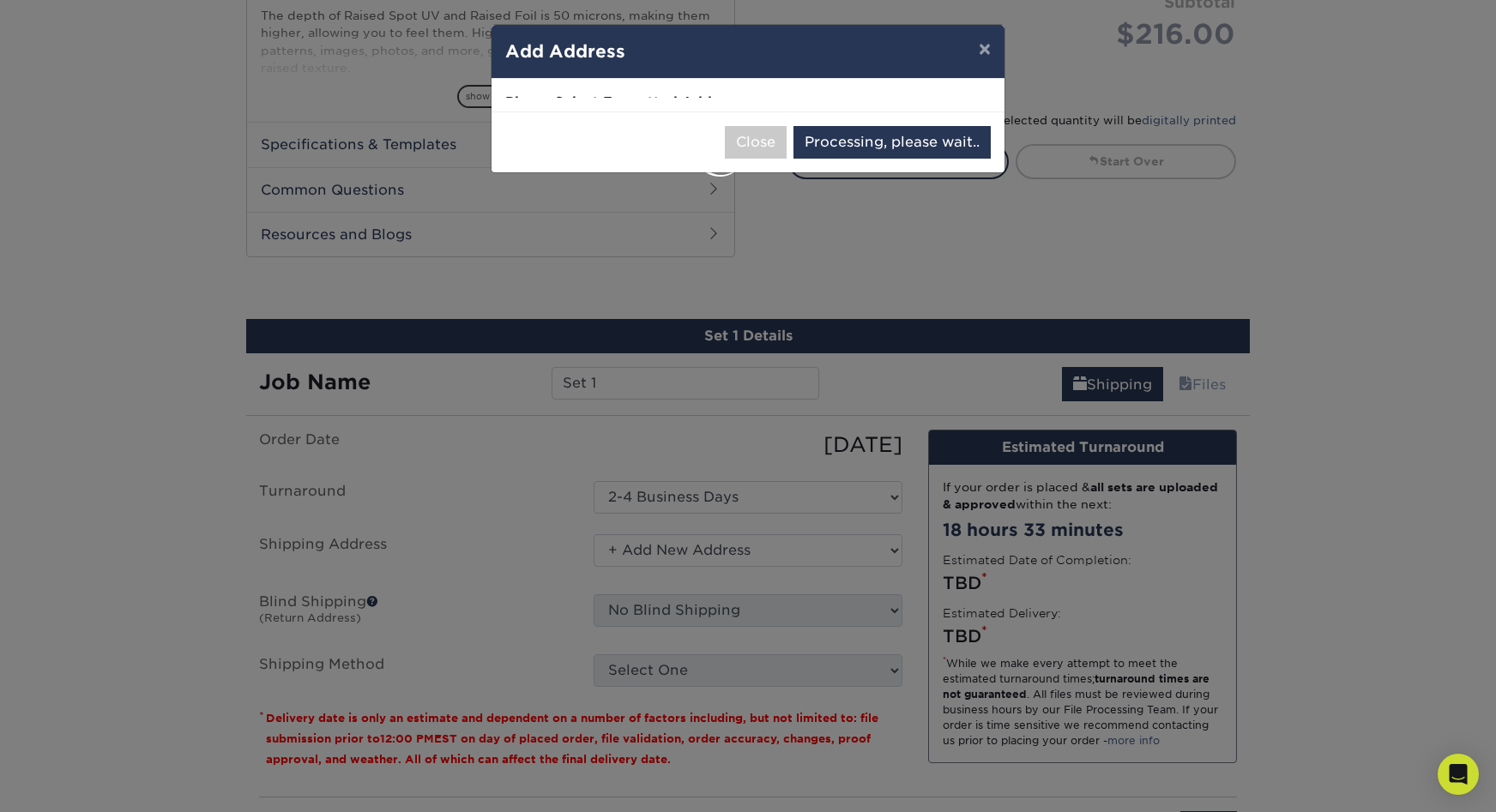
select select "284965"
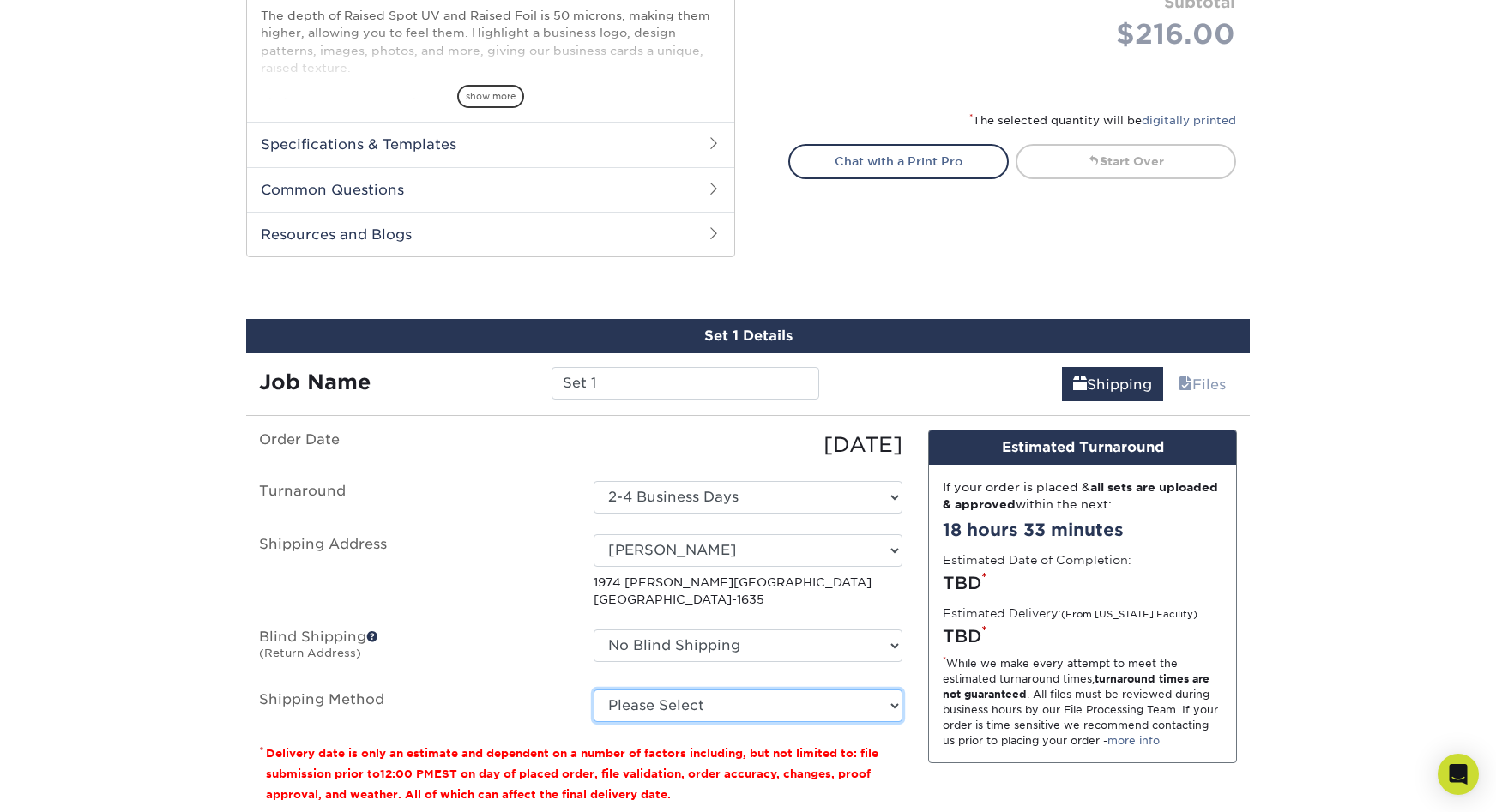
click at [753, 690] on select "Please Select Ground Shipping (+$8.96) 3 Day Shipping Service (+$20.08) 2 Day A…" at bounding box center [748, 706] width 309 height 33
click at [750, 690] on select "Please Select Ground Shipping (+$8.96) 3 Day Shipping Service (+$20.08) 2 Day A…" at bounding box center [748, 706] width 309 height 33
select select "03"
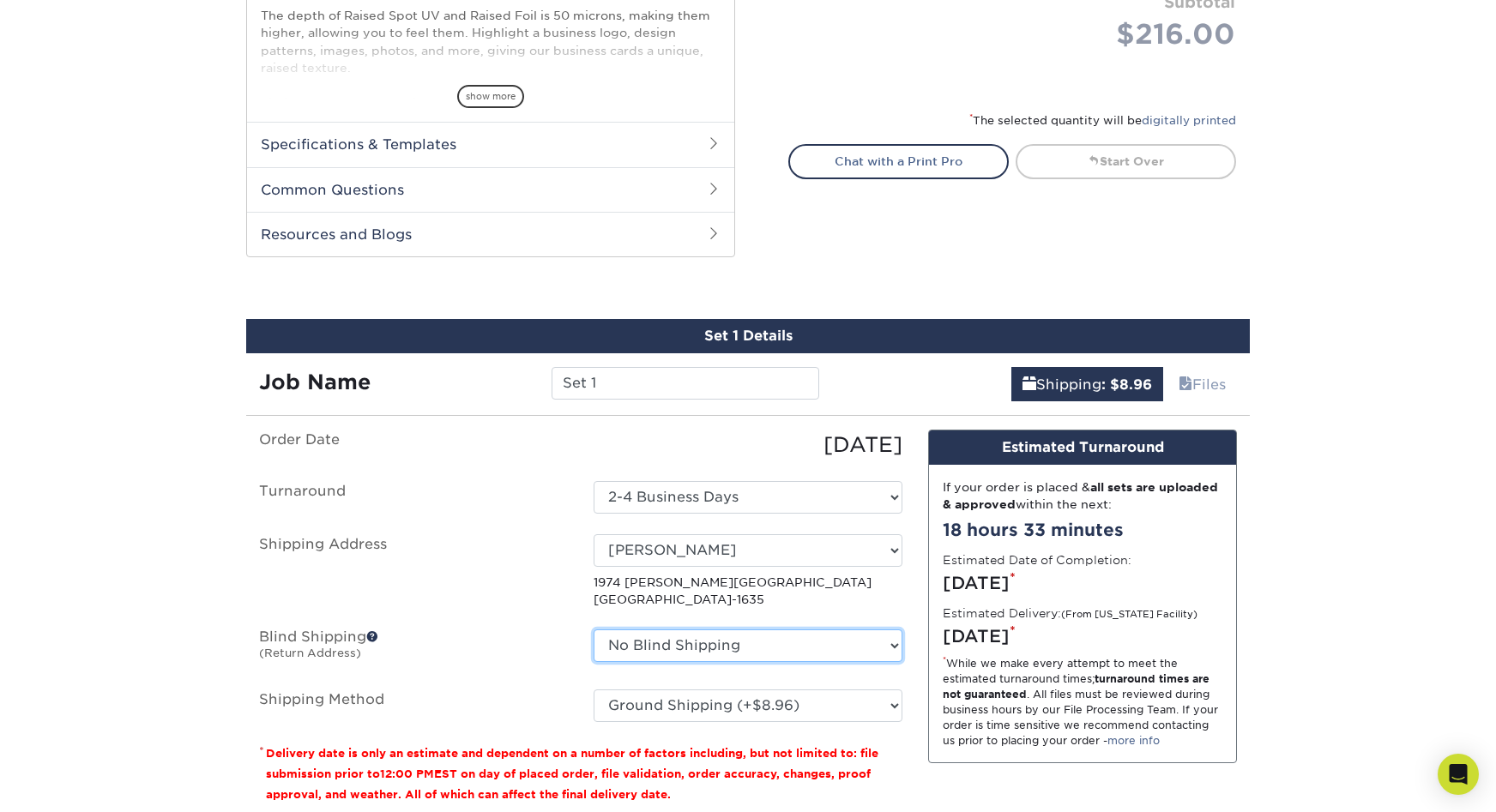
click at [781, 630] on select "No Blind Shipping + Add New Address" at bounding box center [748, 646] width 309 height 33
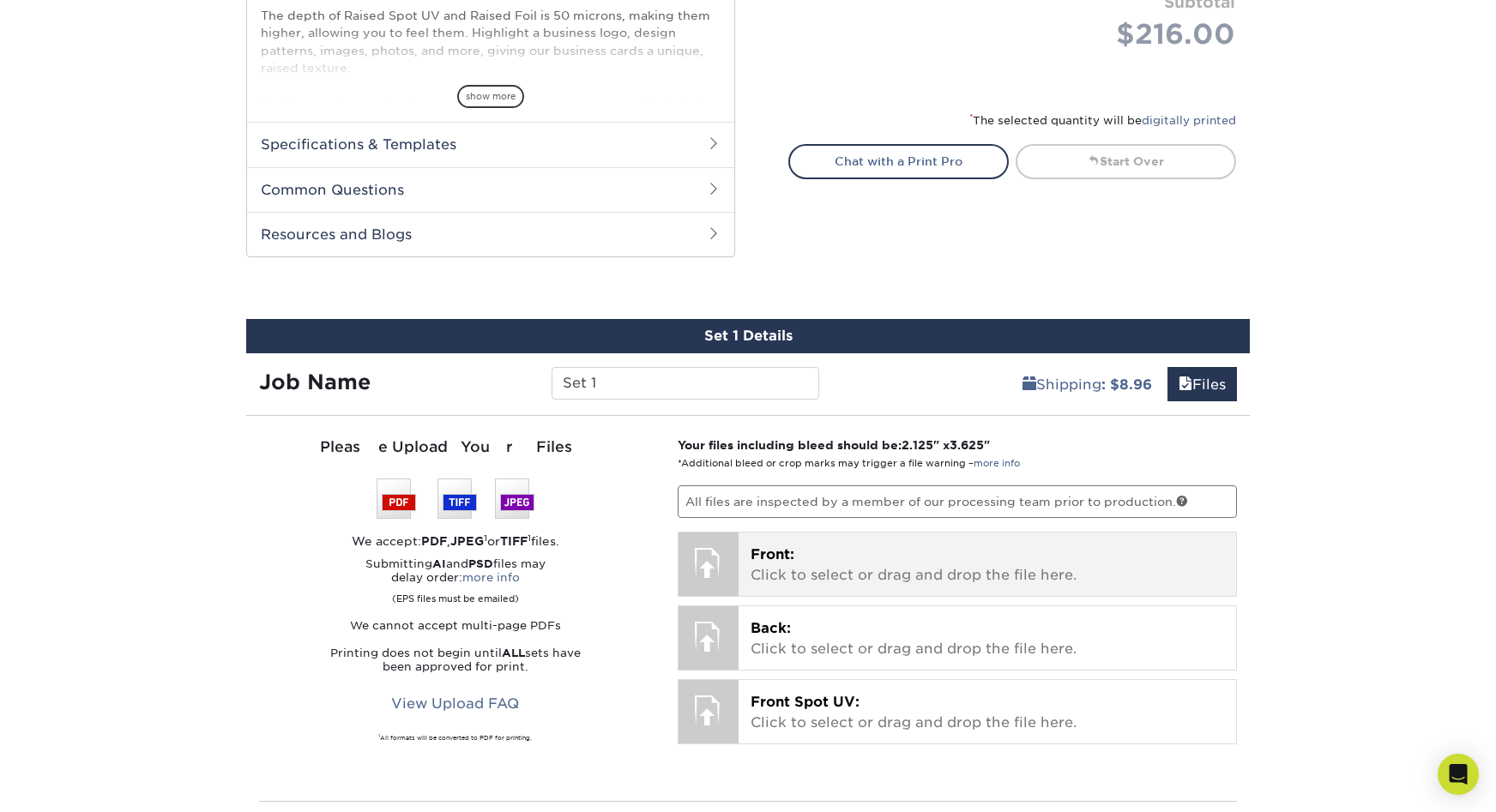
click at [685, 533] on div at bounding box center [709, 563] width 60 height 60
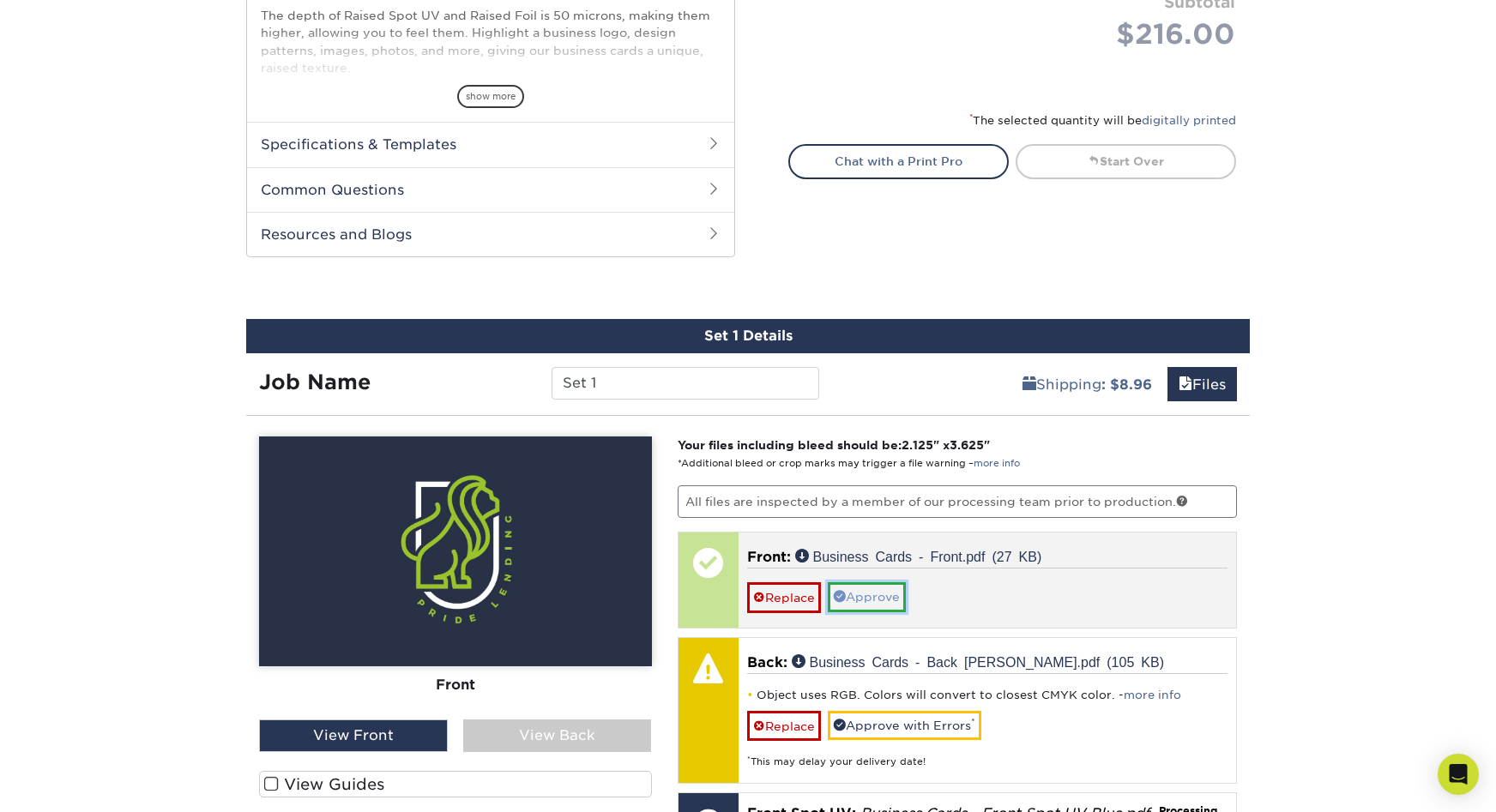
click at [851, 582] on link "Approve" at bounding box center [867, 597] width 78 height 29
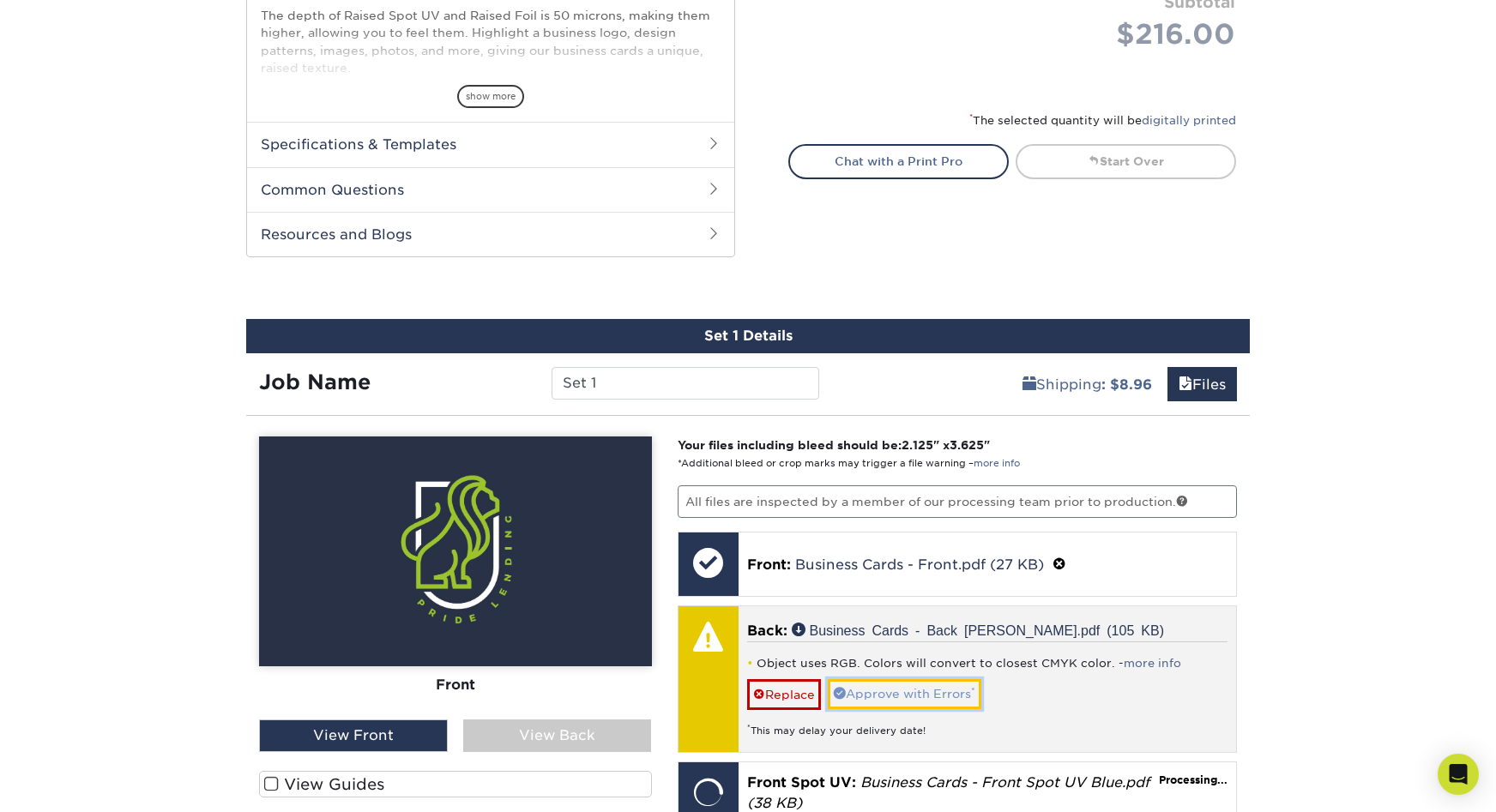
click at [853, 679] on link "Approve with Errors *" at bounding box center [904, 693] width 153 height 29
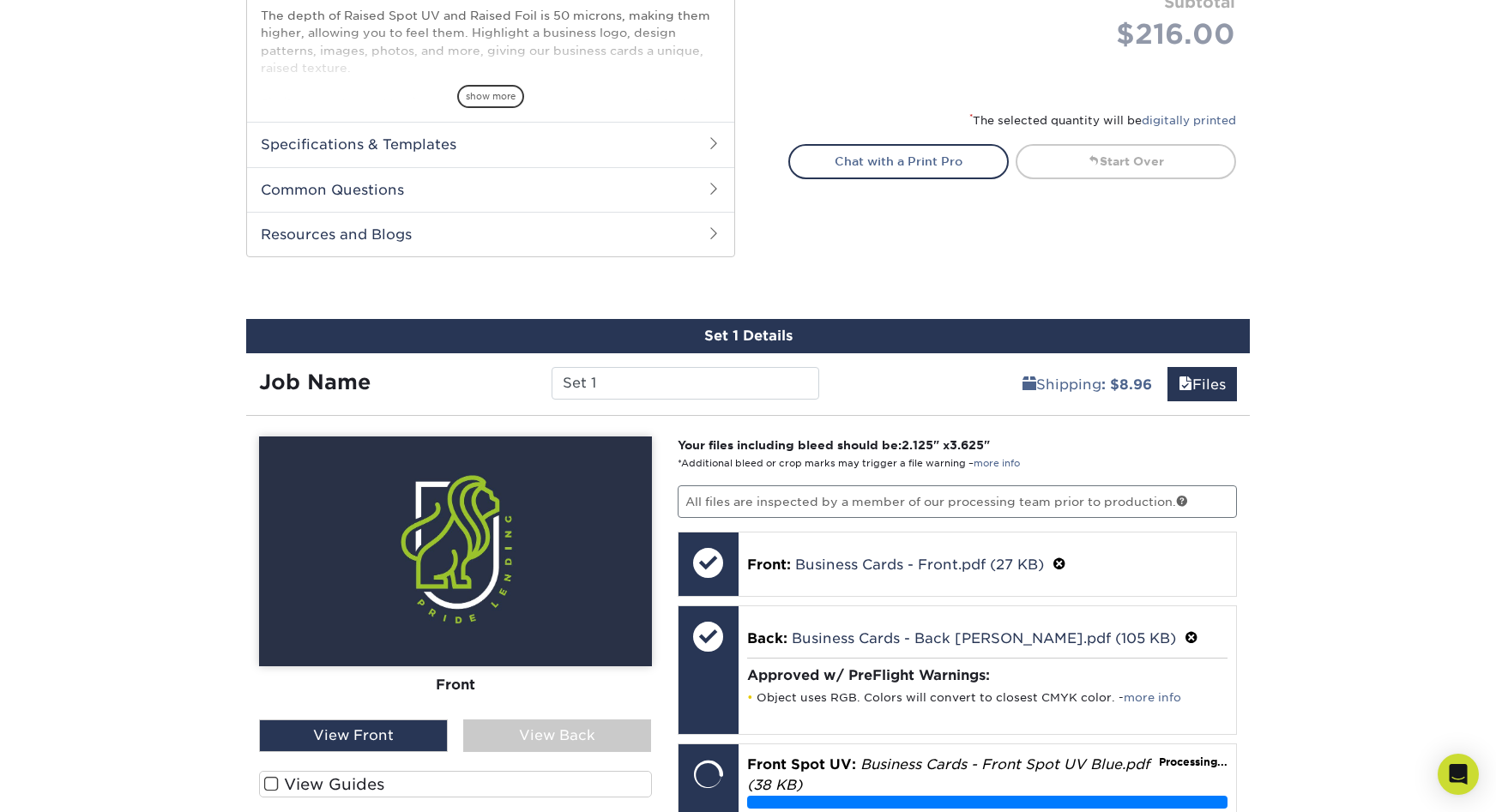
click at [299, 771] on label "View Guides" at bounding box center [455, 784] width 393 height 26
click at [0, 0] on input "View Guides" at bounding box center [0, 0] width 0 height 0
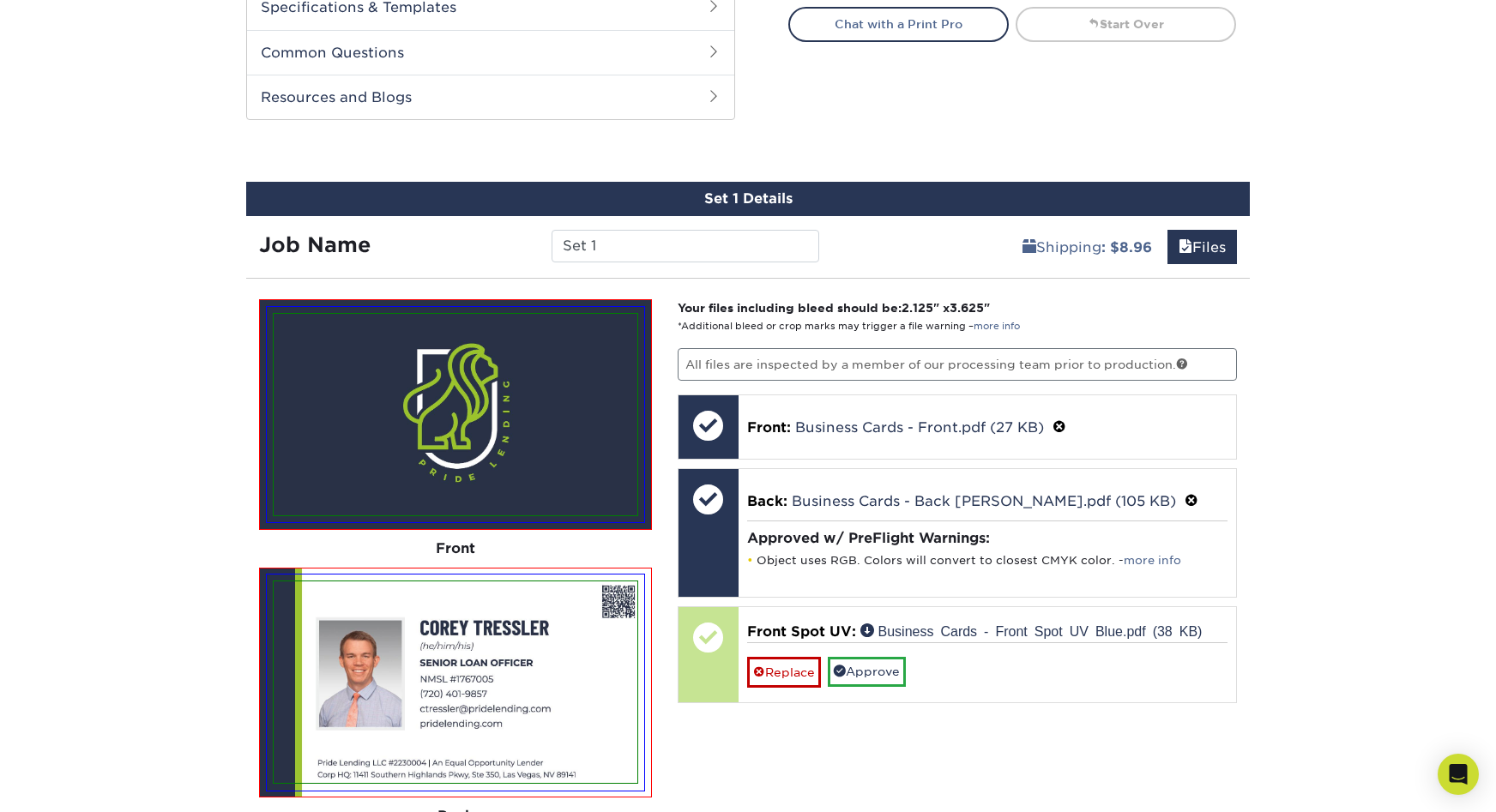
scroll to position [1115, 0]
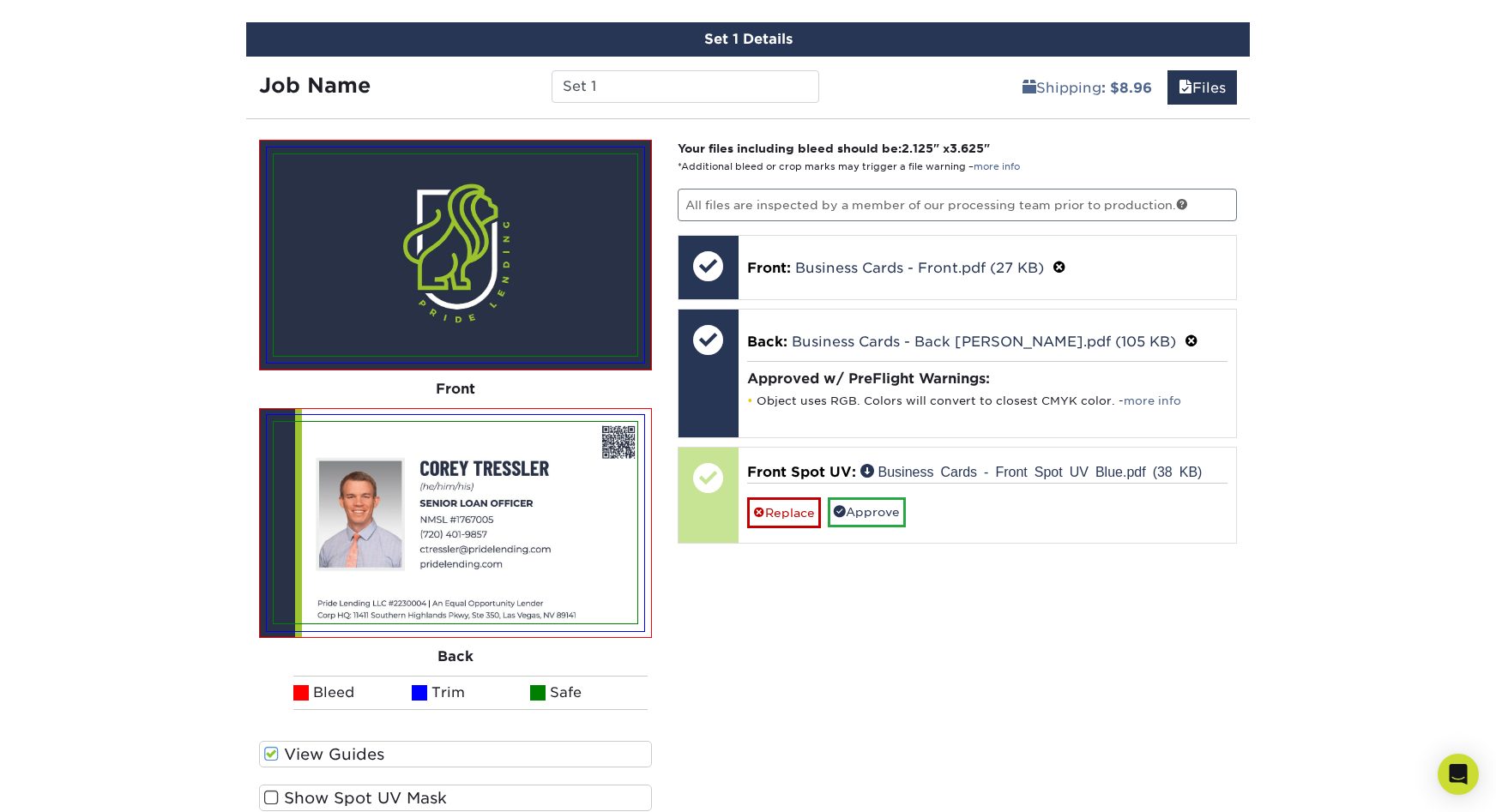
click at [290, 785] on label "Show Spot UV Mask" at bounding box center [455, 797] width 393 height 26
click at [0, 0] on input "Show Spot UV Mask" at bounding box center [0, 0] width 0 height 0
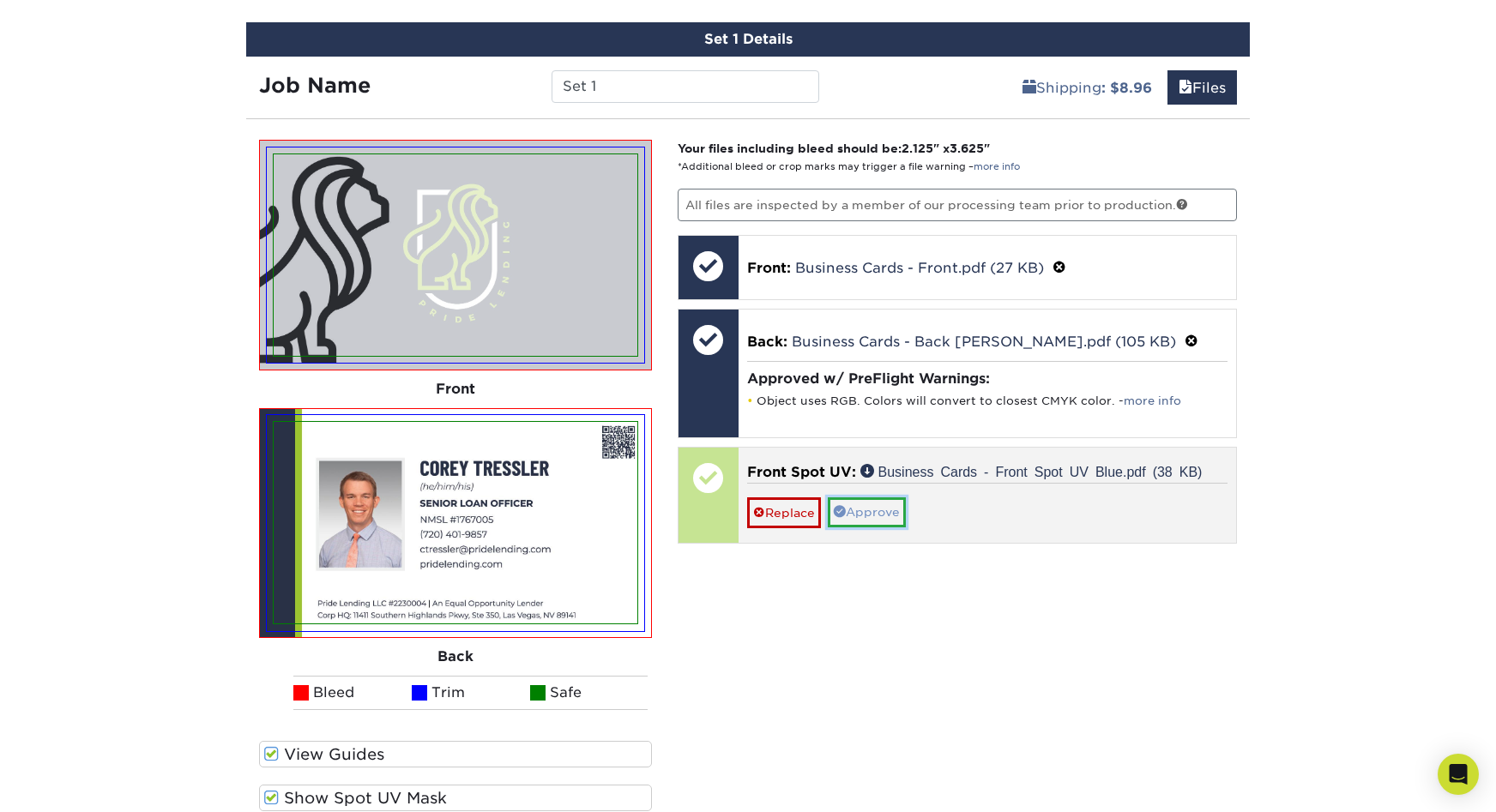
click at [863, 497] on link "Approve" at bounding box center [867, 512] width 78 height 29
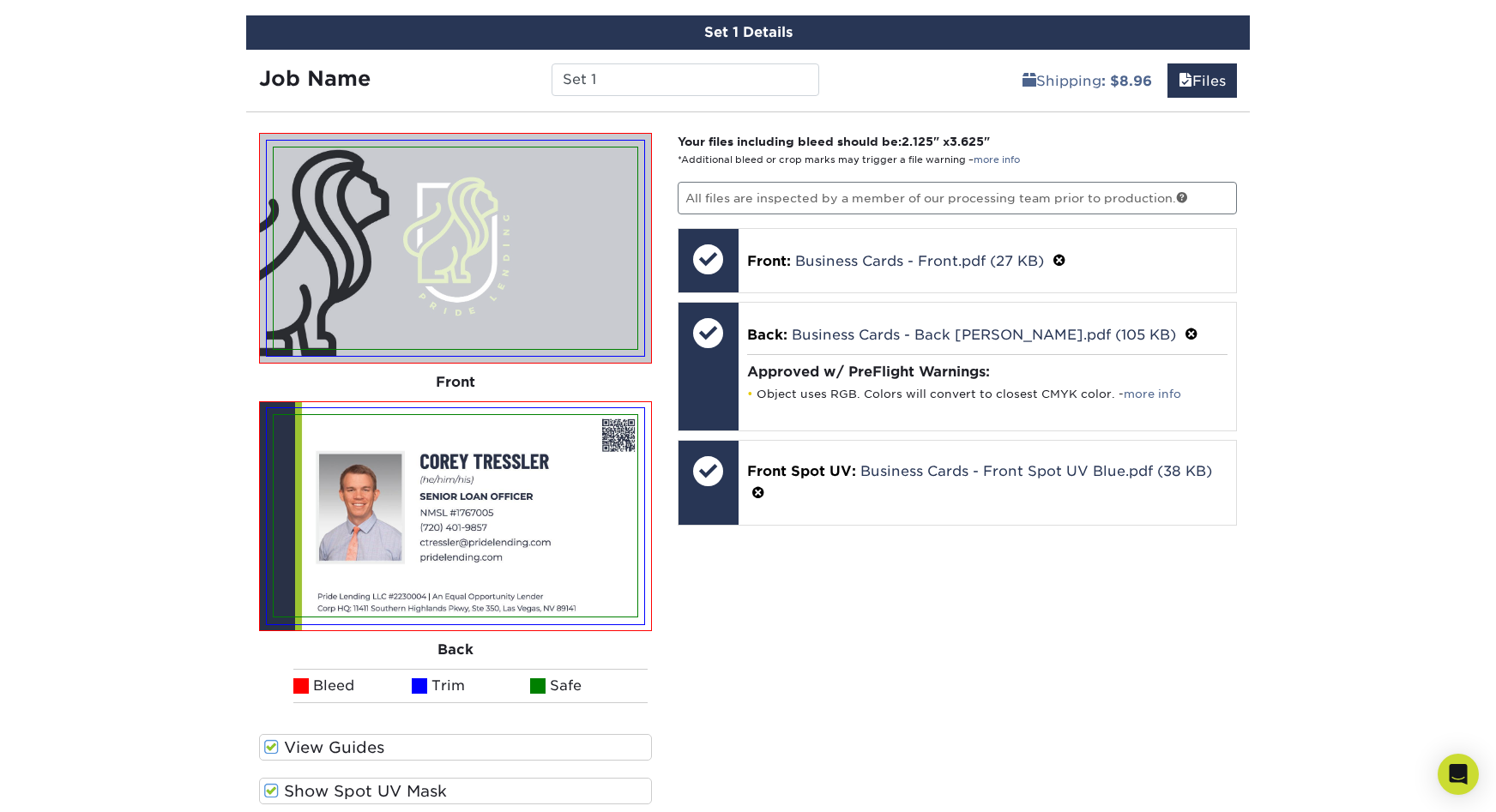
scroll to position [1129, 0]
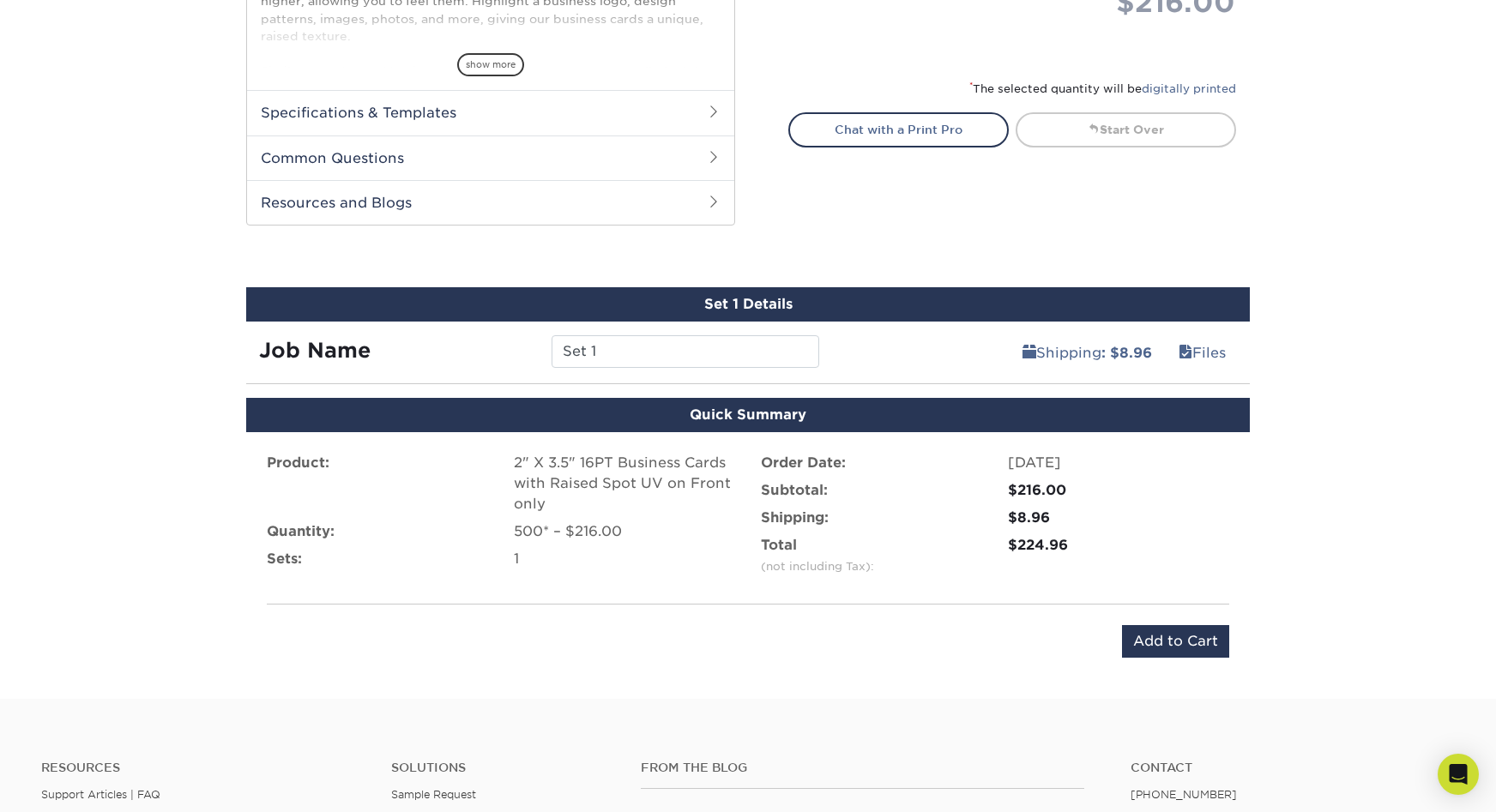
scroll to position [837, 0]
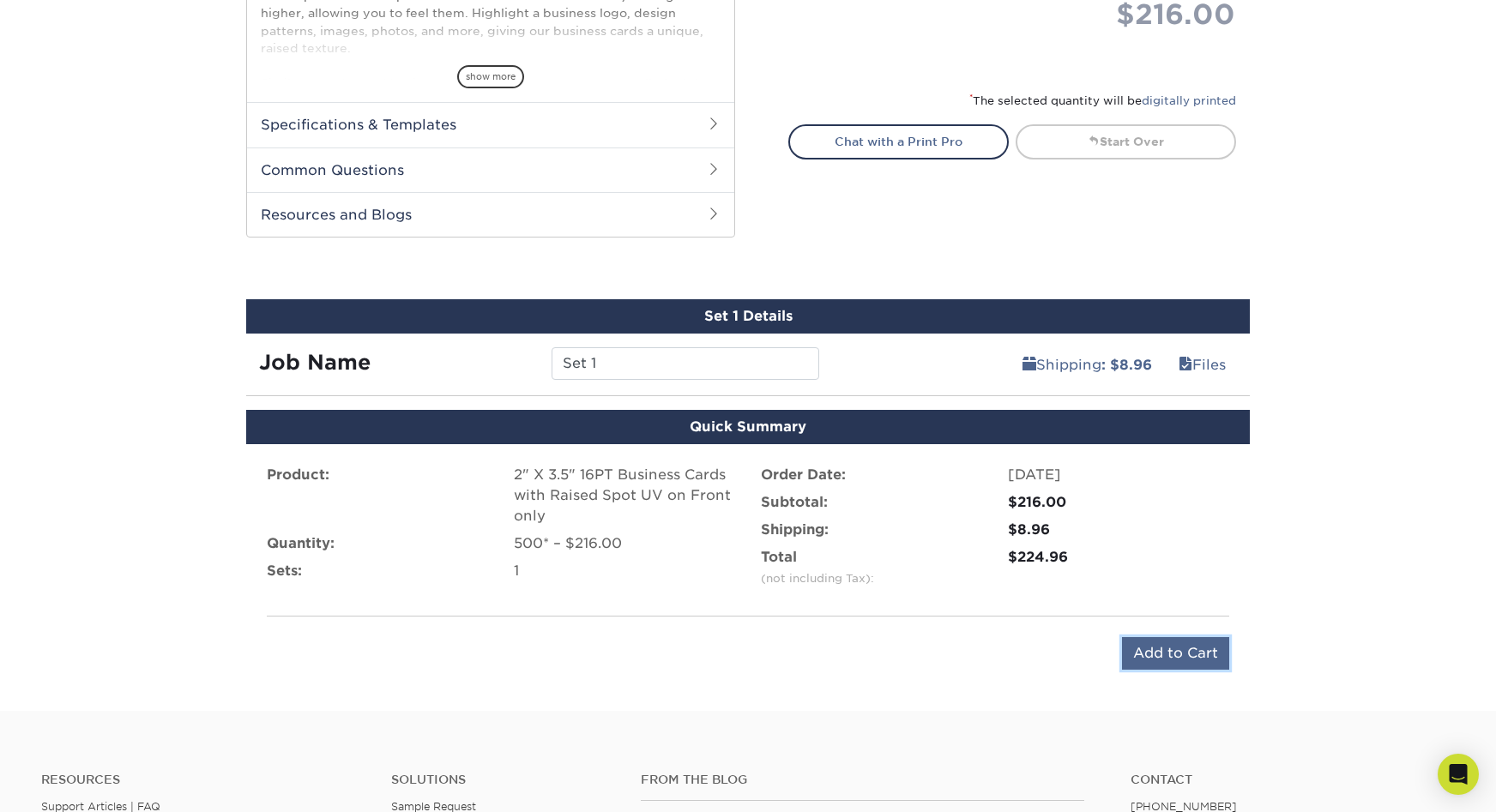
click at [1170, 637] on input "Add to Cart" at bounding box center [1176, 653] width 107 height 33
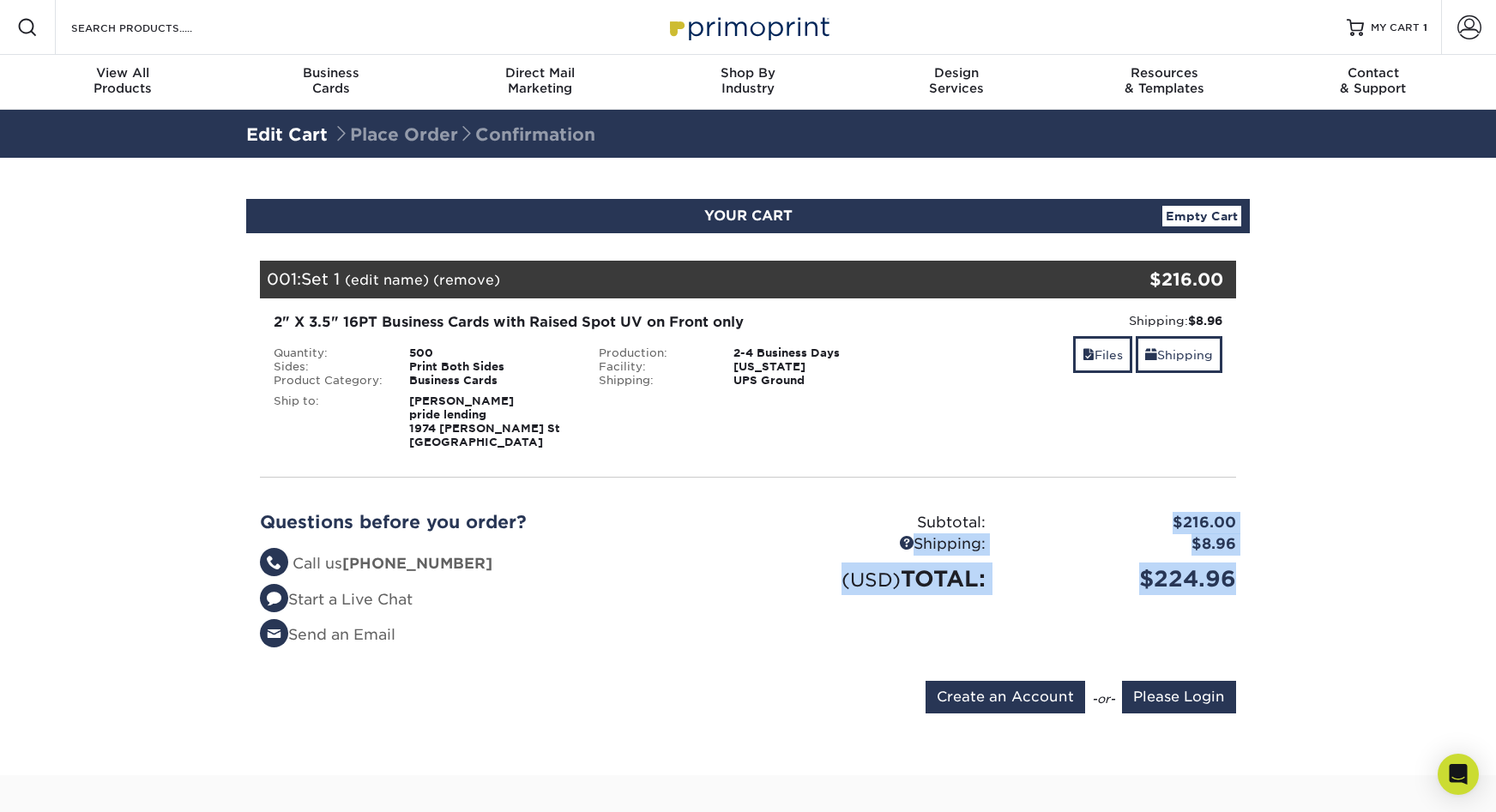
drag, startPoint x: 1284, startPoint y: 445, endPoint x: 1039, endPoint y: 372, distance: 255.6
click at [1039, 372] on section "YOUR CART Empty Cart Your Cart is Empty Account Login Create Account Contact Us…" at bounding box center [748, 466] width 1496 height 617
click at [1039, 492] on div "Questions before you order? Questions? Call us (888) 822-5815 Start a Live Chat…" at bounding box center [748, 586] width 1002 height 190
